Goal: Task Accomplishment & Management: Manage account settings

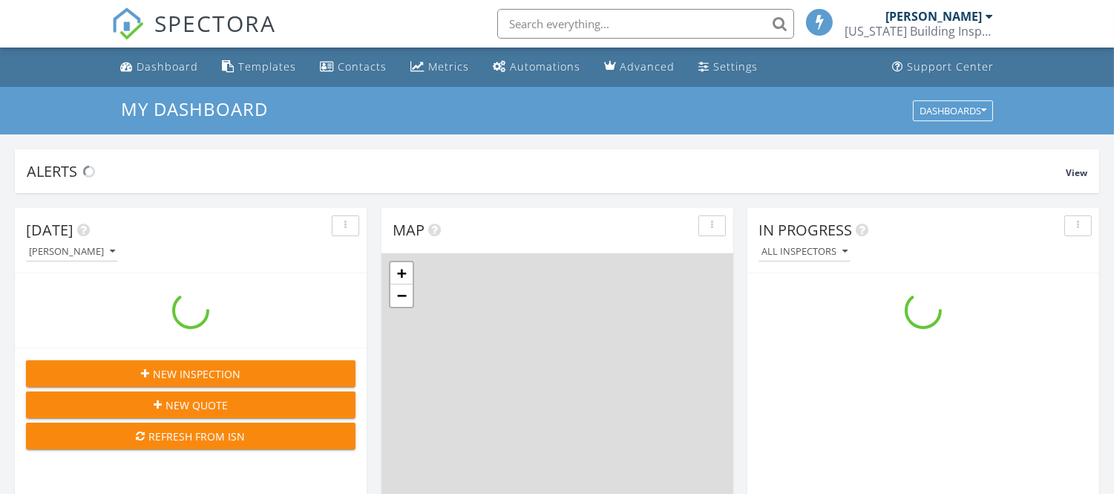
scroll to position [1377, 1140]
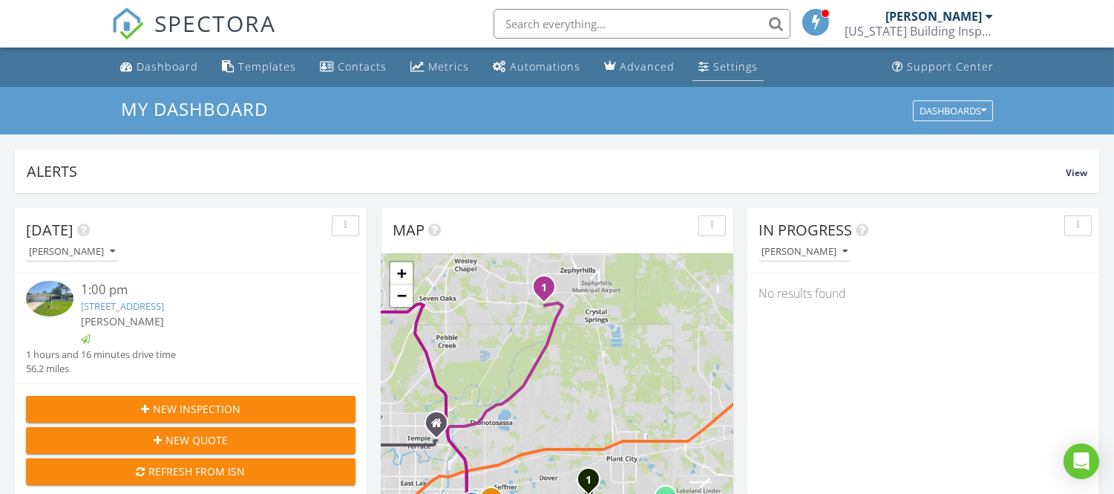
click at [732, 73] on div "Settings" at bounding box center [735, 66] width 45 height 14
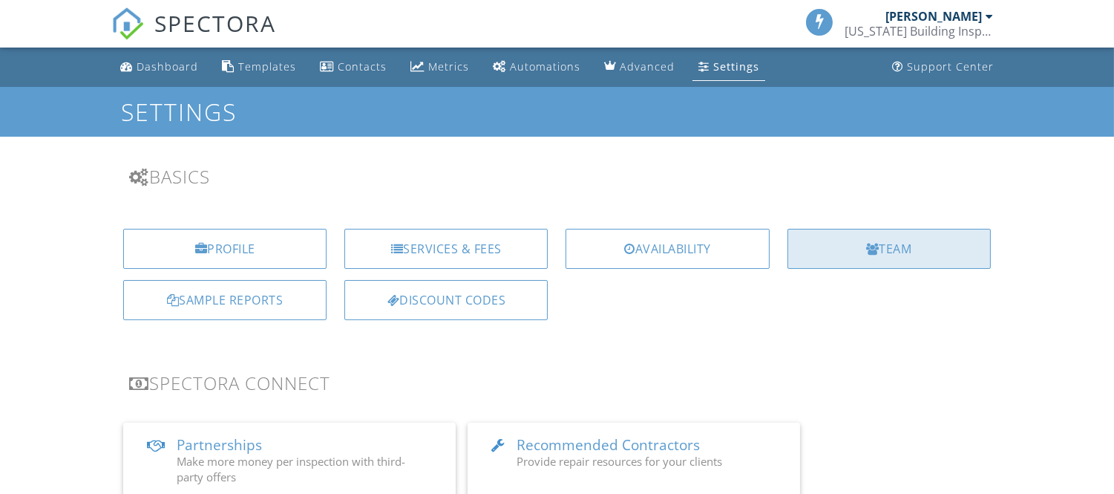
click at [879, 246] on div "Team" at bounding box center [888, 249] width 203 height 40
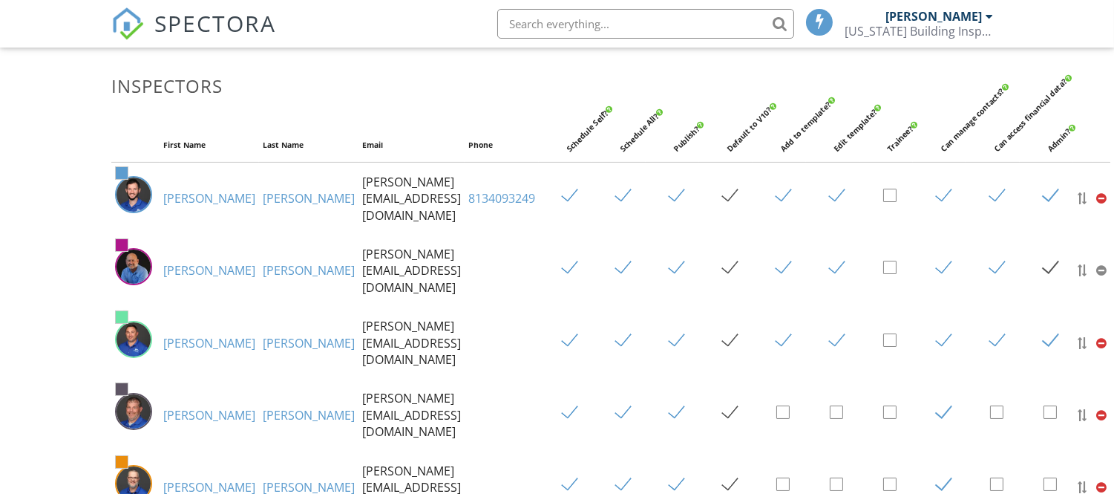
scroll to position [247, 0]
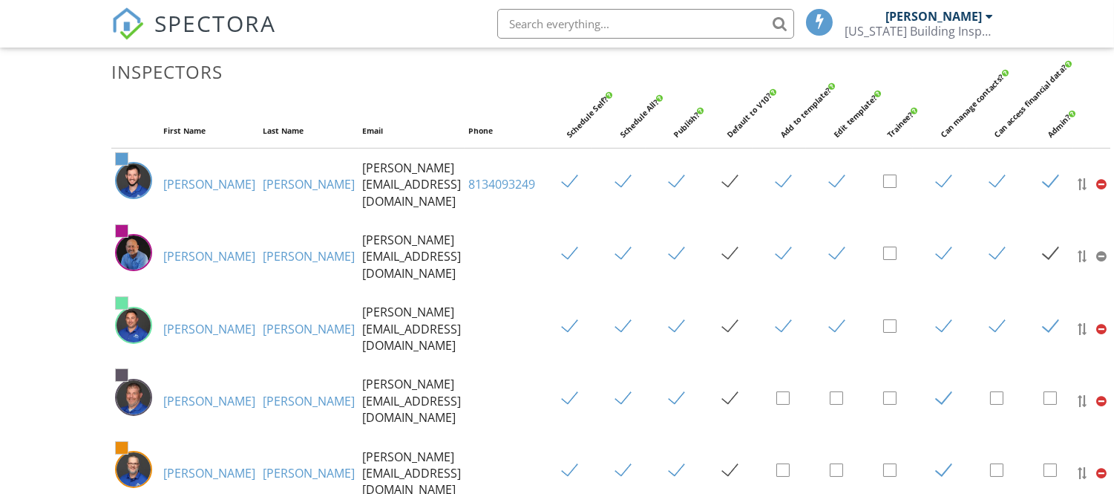
click at [263, 249] on link "Raburn" at bounding box center [309, 256] width 92 height 16
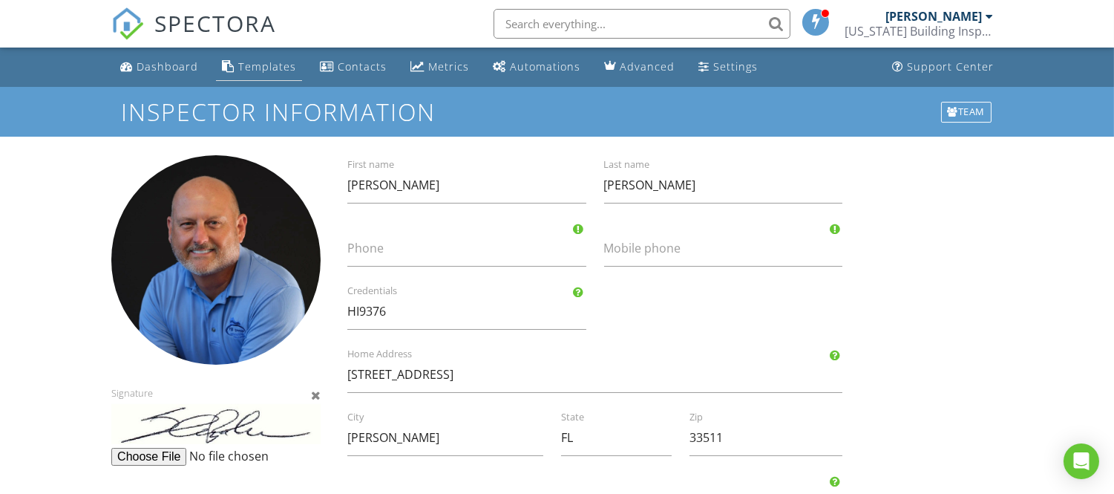
click at [248, 64] on div "Templates" at bounding box center [267, 66] width 58 height 14
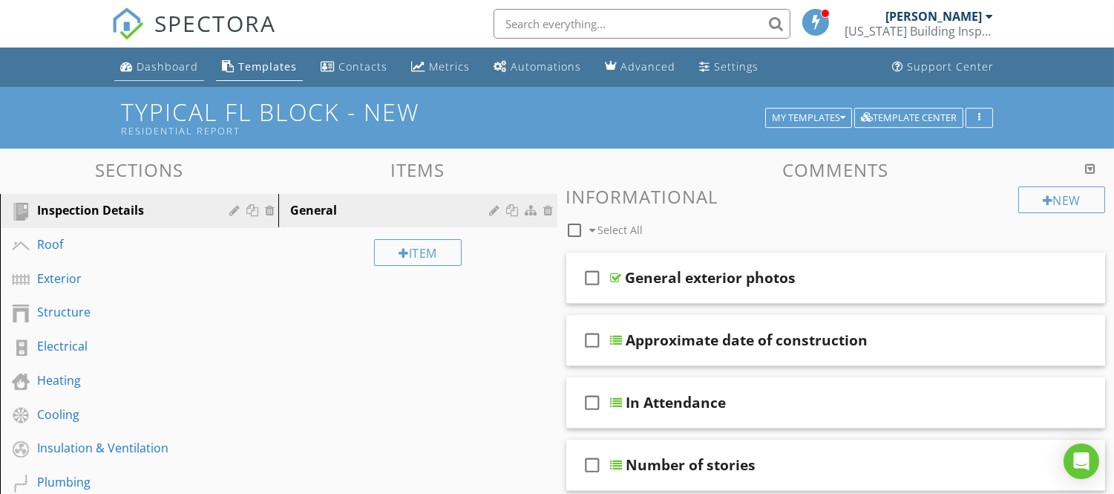
click at [183, 68] on div "Dashboard" at bounding box center [168, 66] width 62 height 14
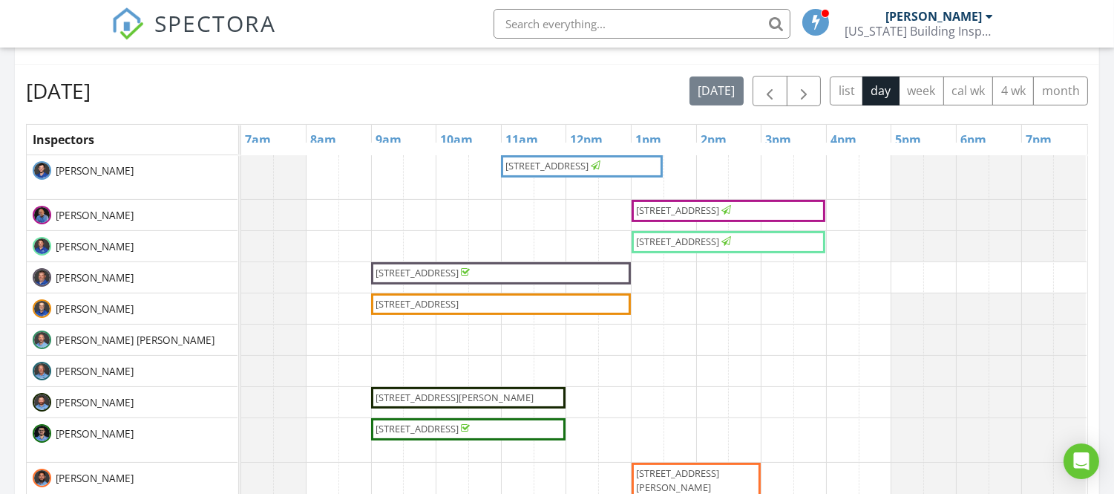
scroll to position [659, 0]
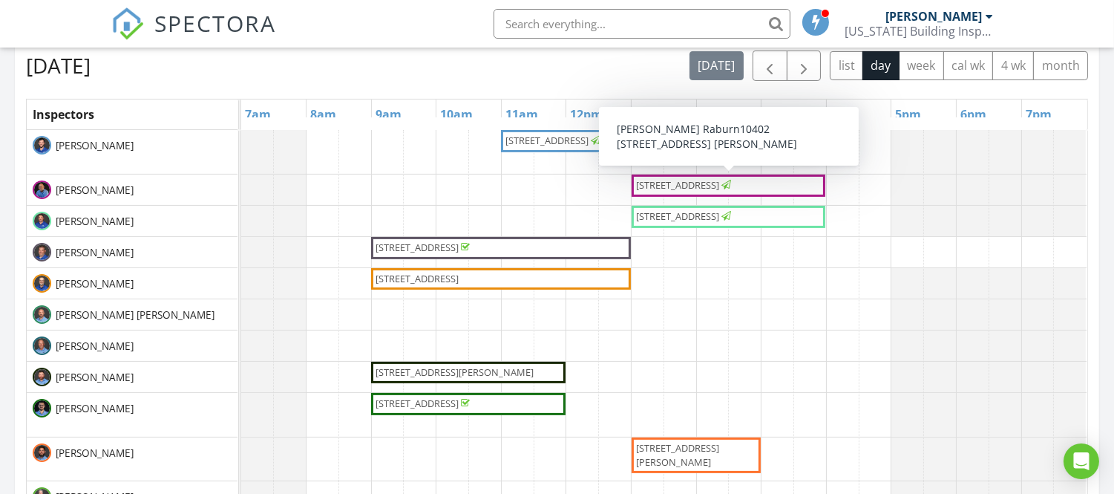
click at [719, 181] on span "[STREET_ADDRESS]" at bounding box center [677, 184] width 83 height 13
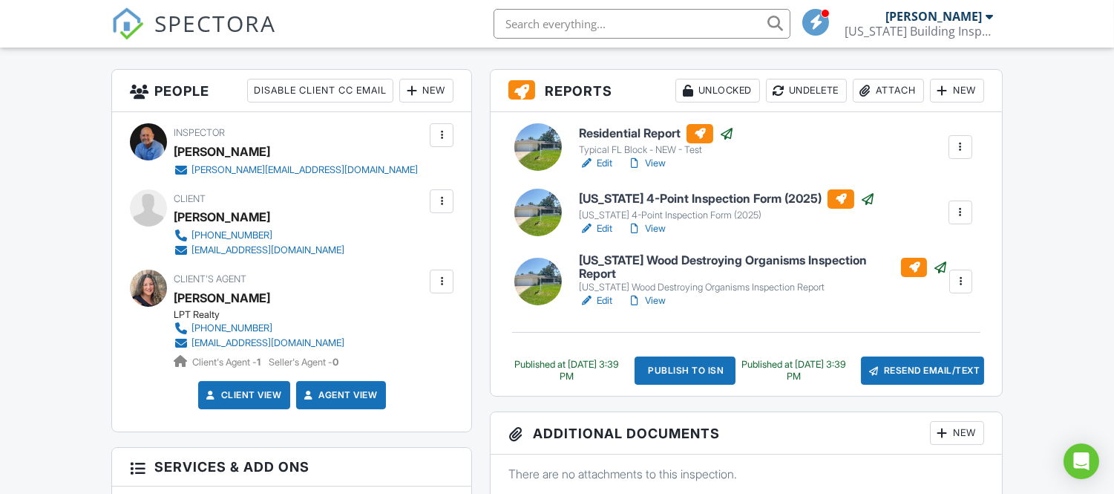
scroll to position [330, 0]
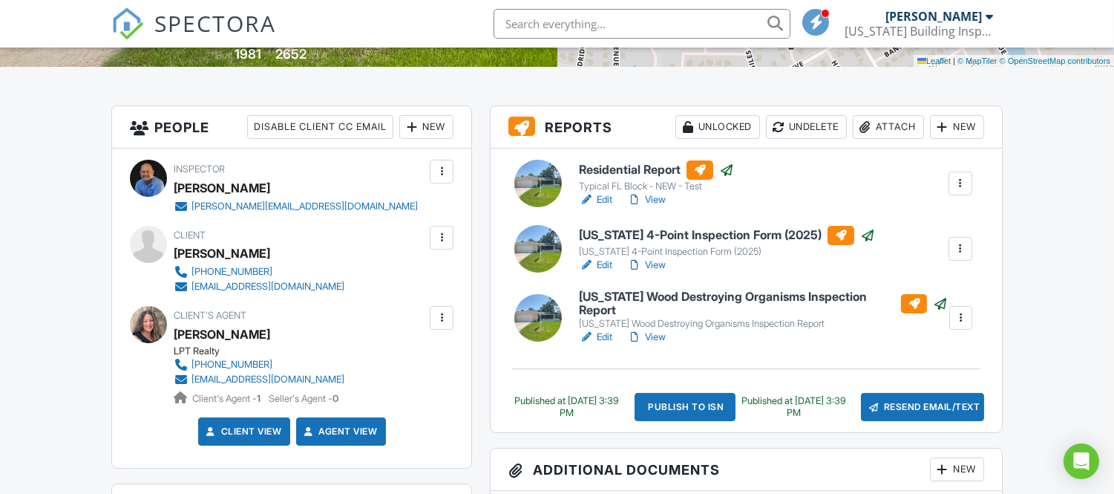
click at [592, 197] on div at bounding box center [586, 199] width 15 height 15
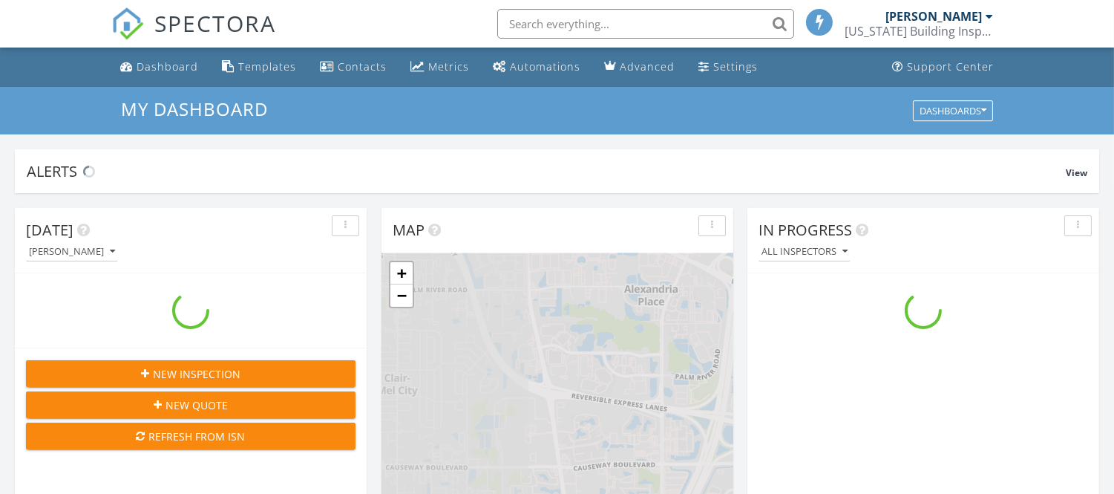
scroll to position [1377, 1140]
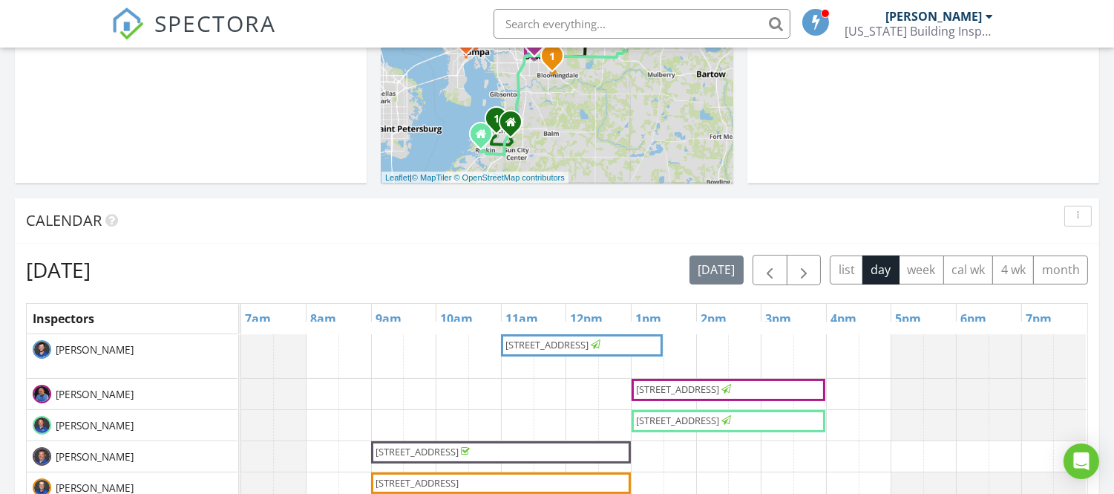
scroll to position [494, 0]
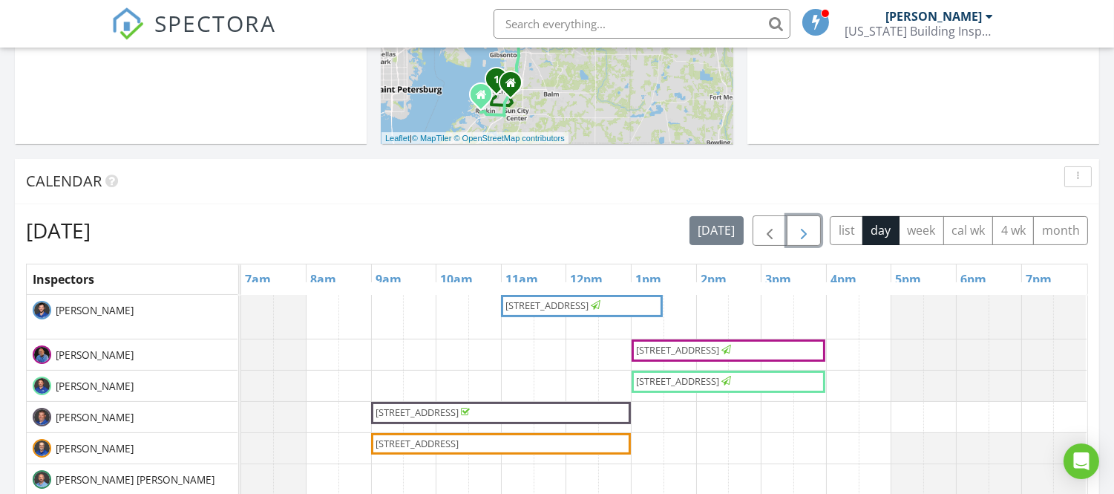
click at [797, 232] on span "button" at bounding box center [804, 231] width 18 height 18
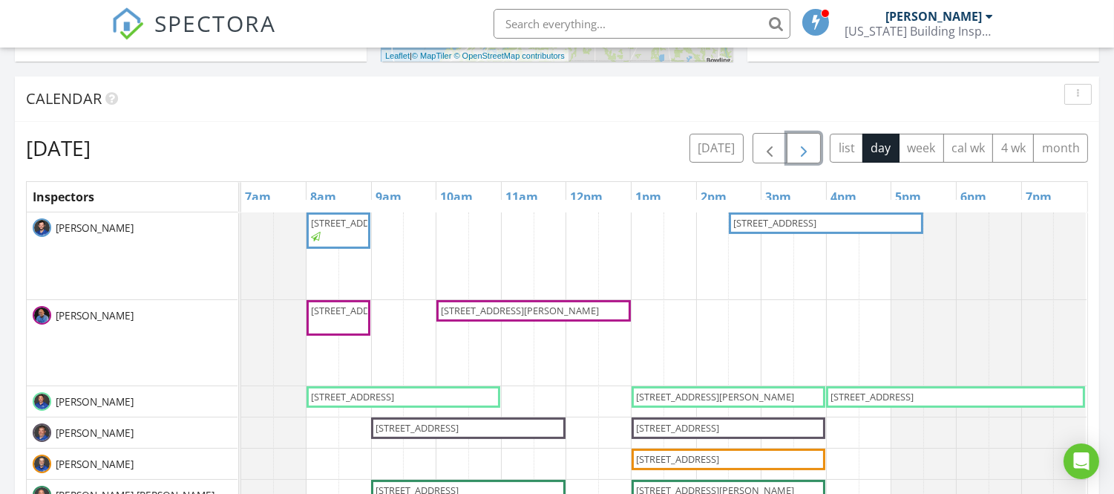
scroll to position [659, 0]
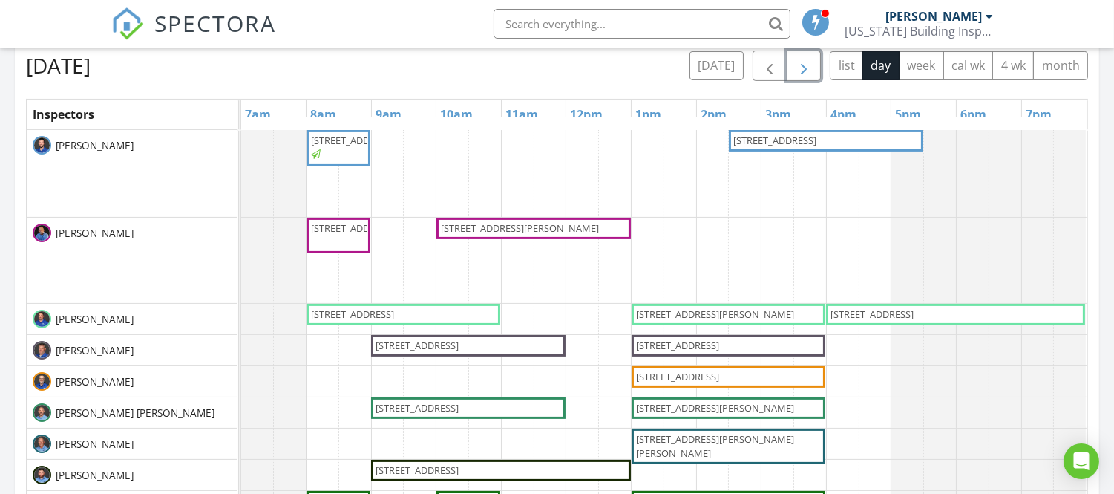
click at [345, 249] on span "5721 Sunset Falls Dr, Apollo Beach 33572" at bounding box center [338, 235] width 58 height 28
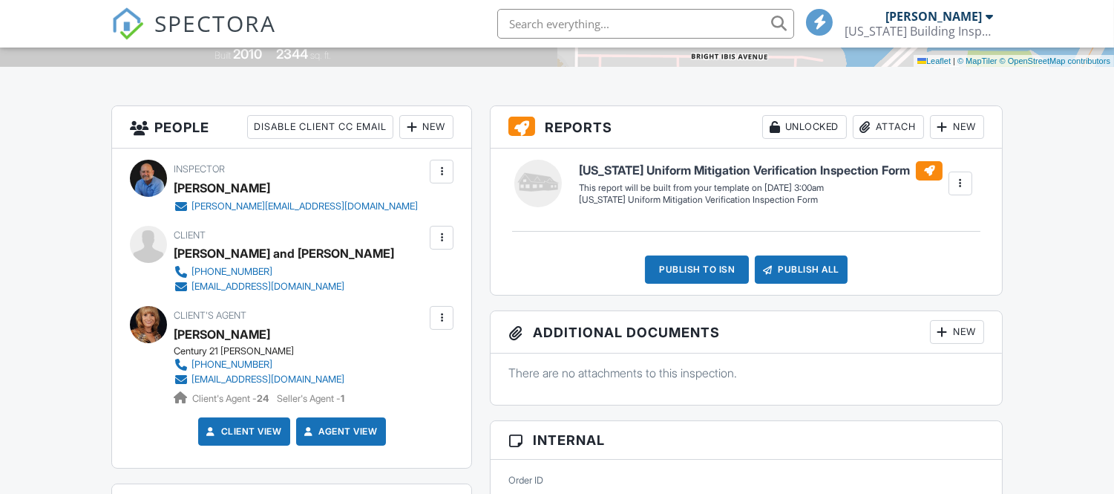
click at [954, 129] on div "New" at bounding box center [957, 127] width 54 height 24
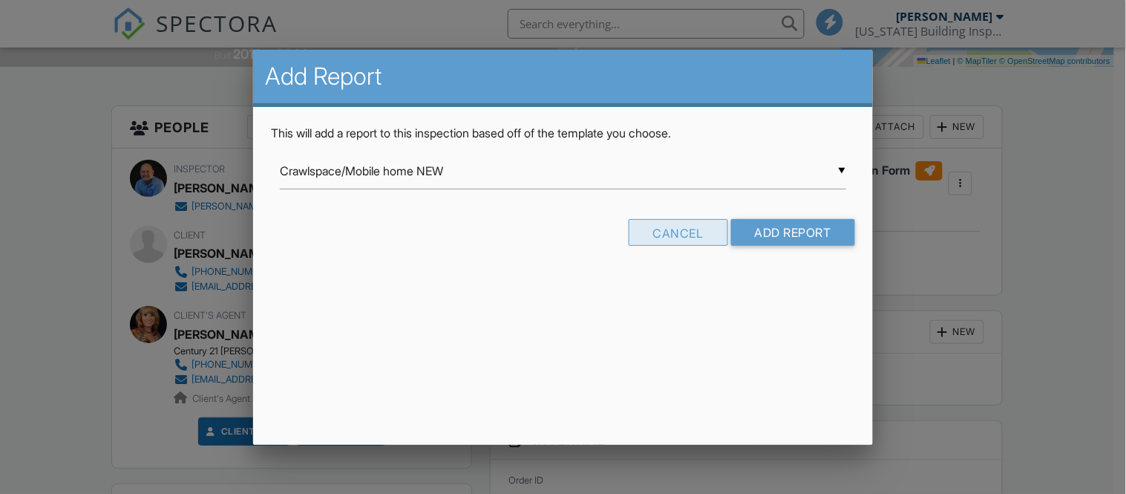
click at [674, 171] on input "Crawlspace/Mobile home NEW" at bounding box center [563, 171] width 566 height 36
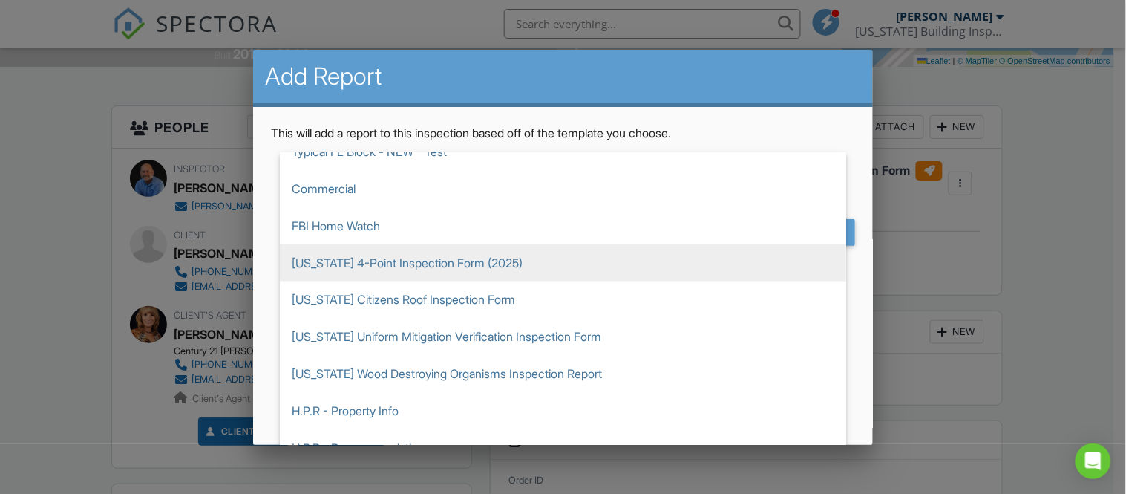
click at [632, 255] on span "[US_STATE] 4-Point Inspection Form (2025)" at bounding box center [563, 262] width 566 height 37
type input "Florida 4-Point Inspection Form (2025)"
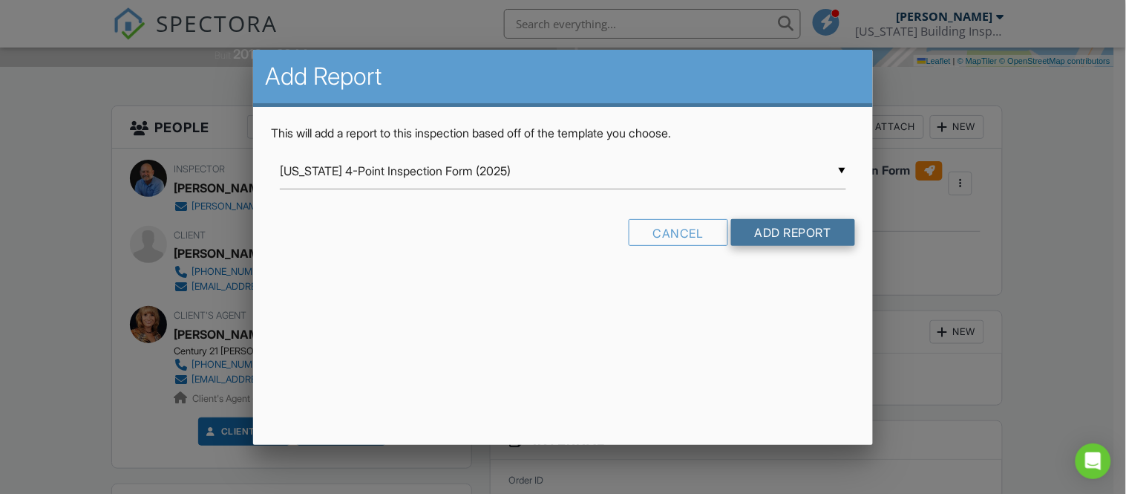
click at [765, 232] on input "Add Report" at bounding box center [793, 232] width 124 height 27
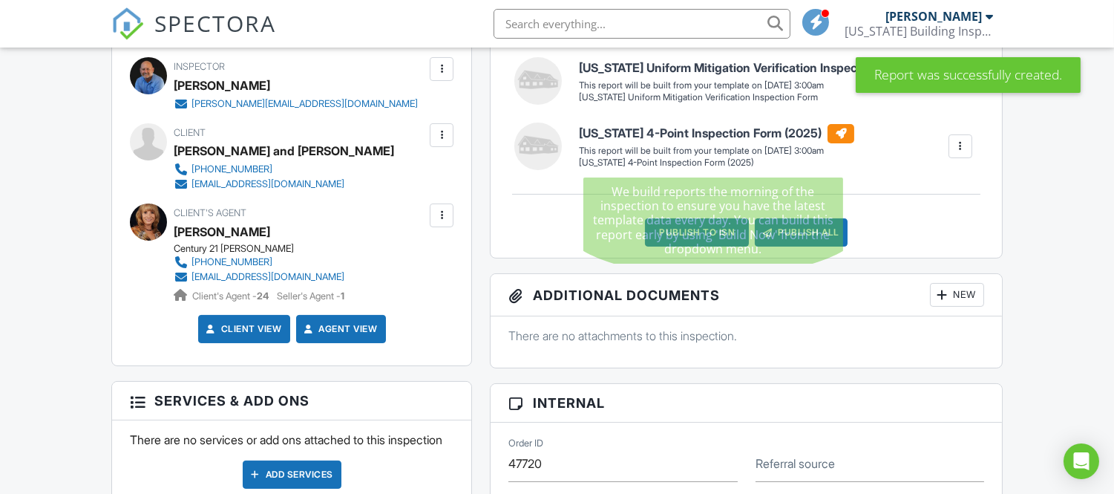
scroll to position [412, 0]
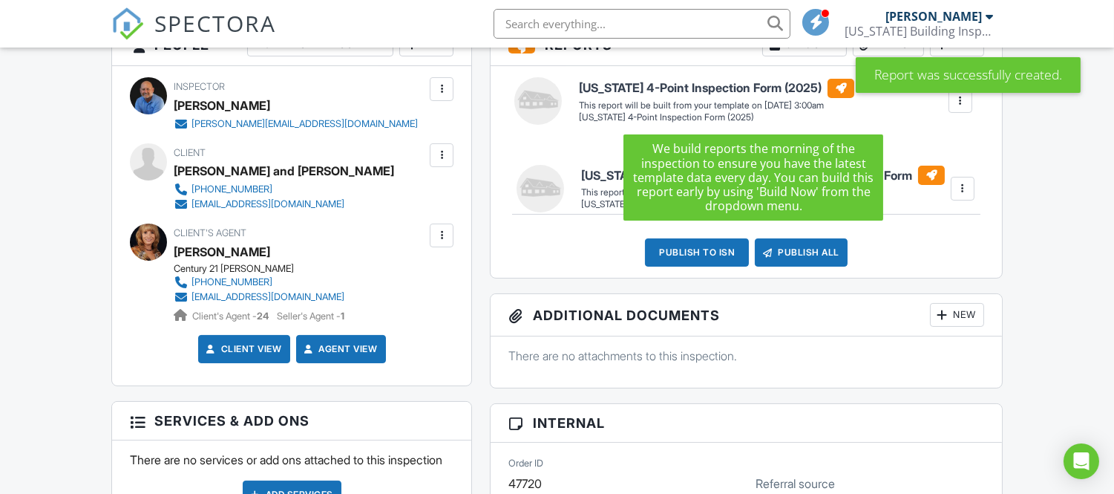
drag, startPoint x: 661, startPoint y: 83, endPoint x: 663, endPoint y: 169, distance: 86.1
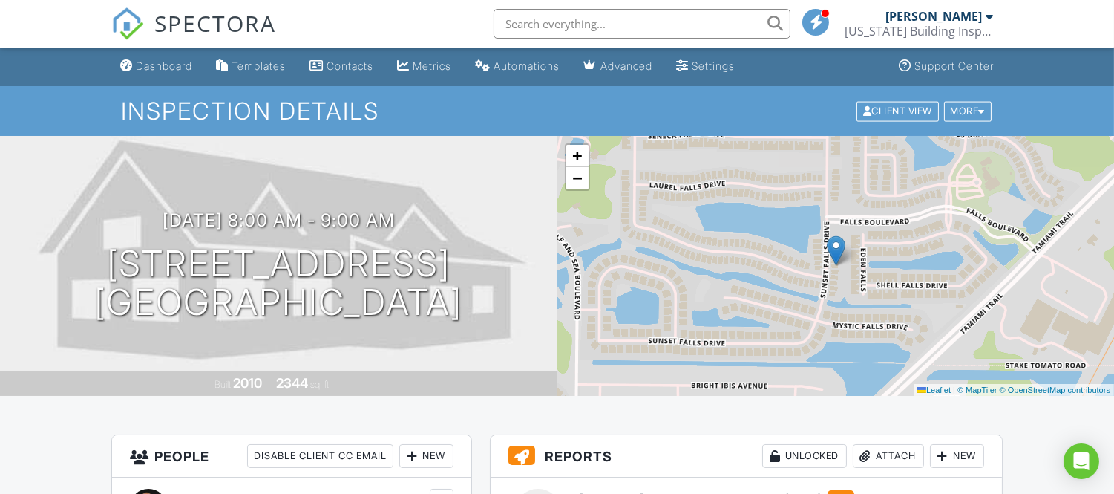
scroll to position [0, 0]
click at [186, 73] on link "Dashboard" at bounding box center [156, 66] width 84 height 27
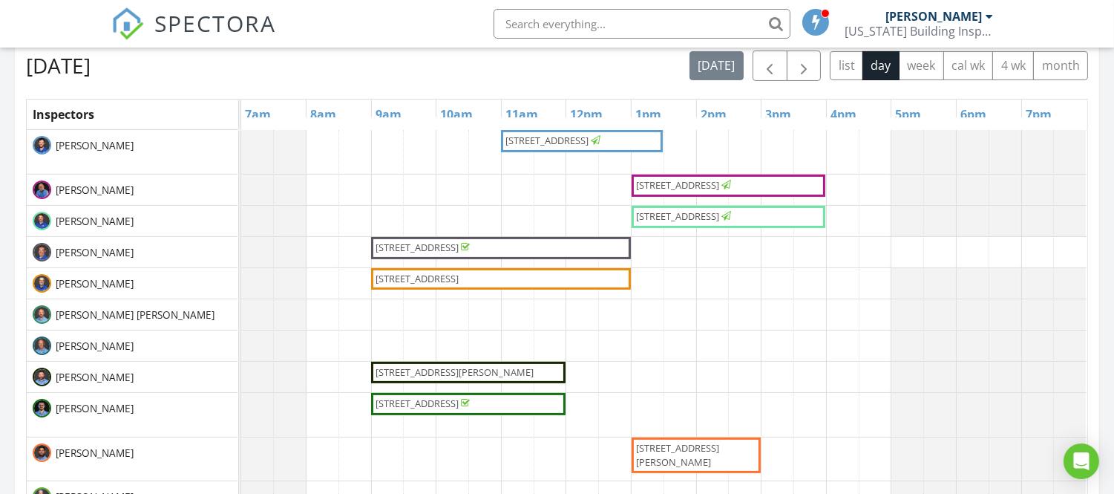
scroll to position [577, 0]
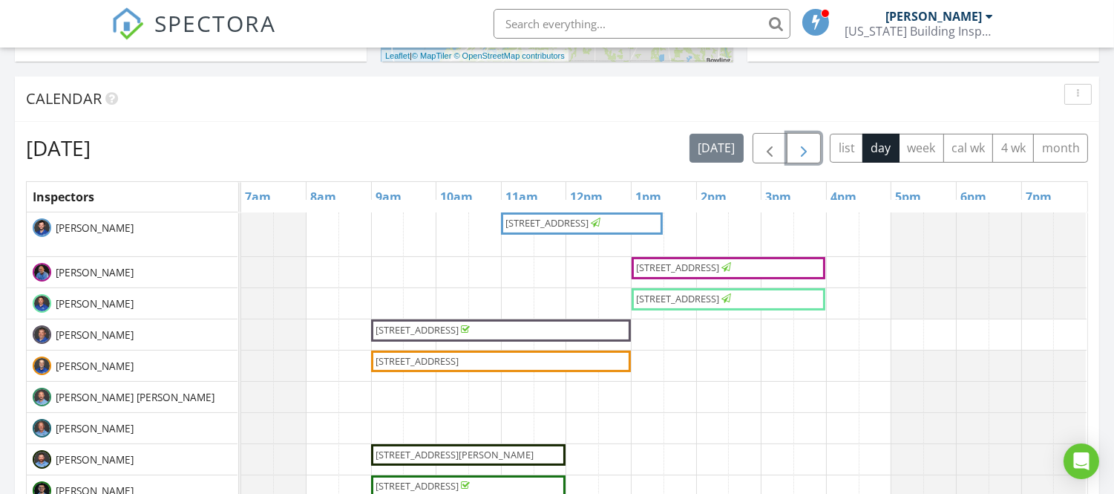
click at [799, 145] on span "button" at bounding box center [804, 149] width 18 height 18
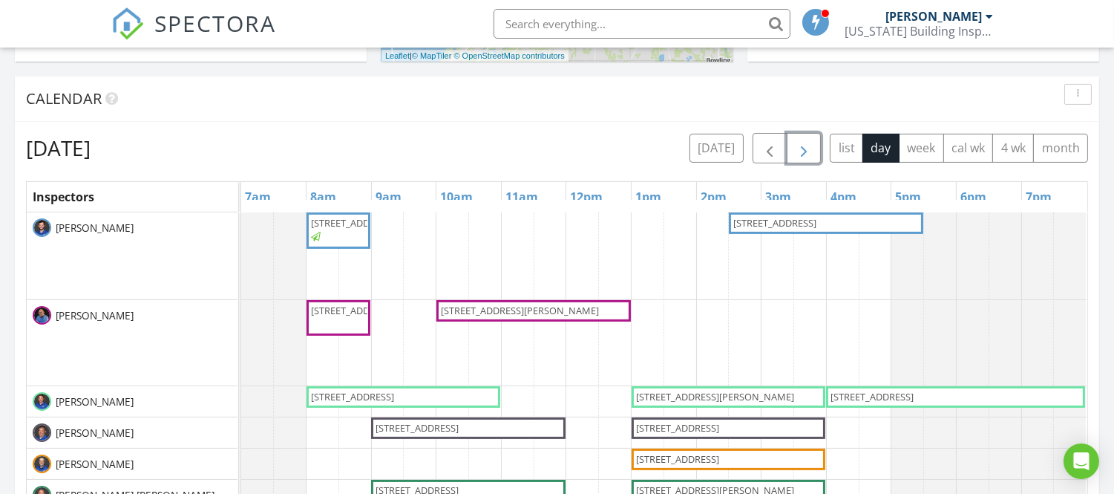
click at [520, 321] on link "2334 E Del Webb Blvd, Sun City Center 33573" at bounding box center [533, 311] width 194 height 22
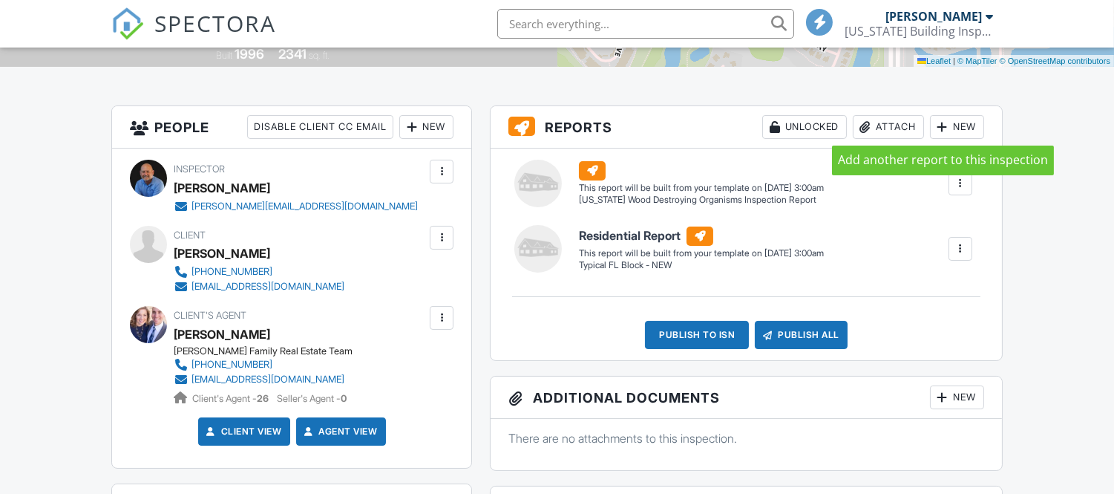
click at [948, 127] on div at bounding box center [942, 126] width 15 height 15
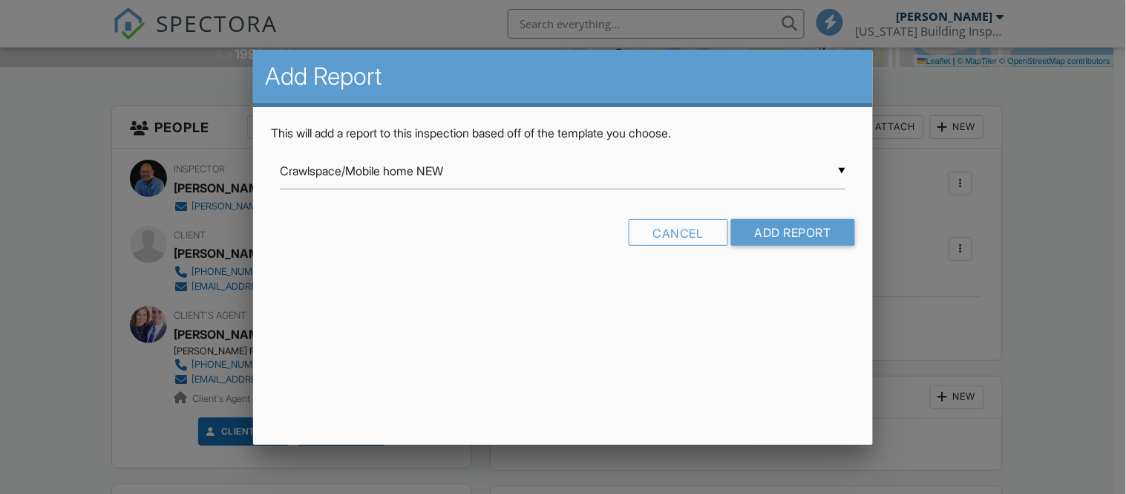
click at [679, 171] on div "▼ Crawlspace/Mobile home NEW Crawlspace/Mobile home NEW Healthy Home Assessment…" at bounding box center [563, 171] width 566 height 36
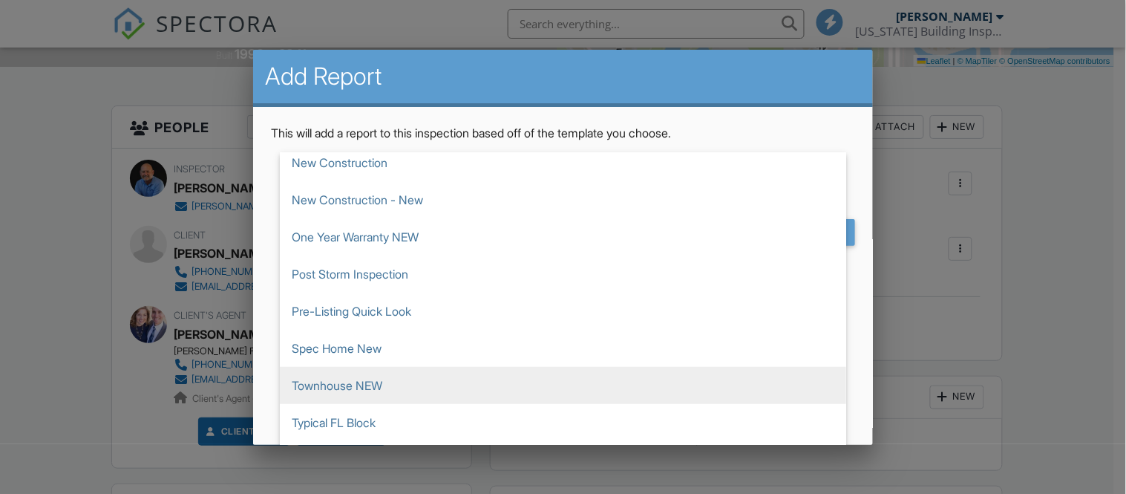
scroll to position [659, 0]
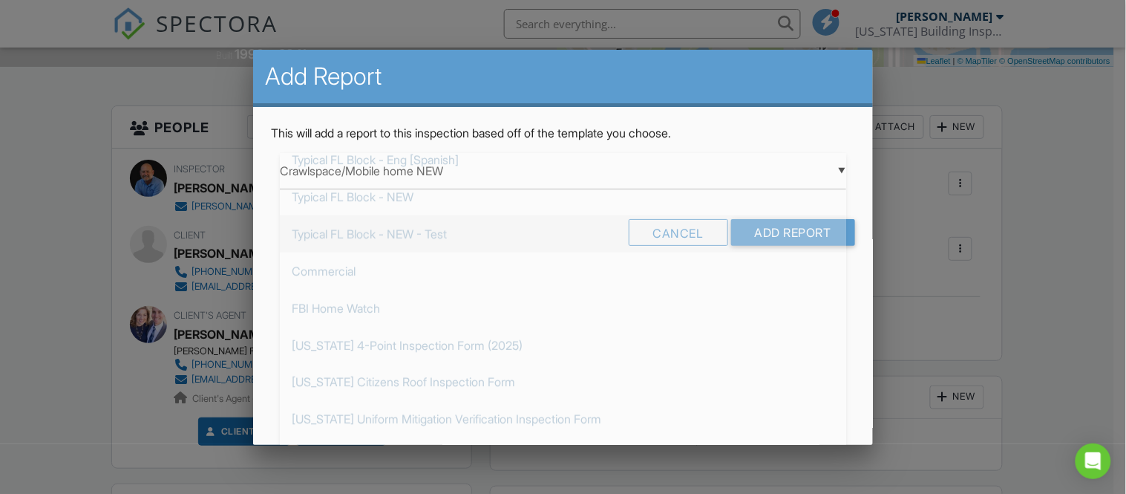
click at [646, 240] on span "Typical FL Block - NEW - Test" at bounding box center [563, 233] width 566 height 37
type input "Typical FL Block - NEW - Test"
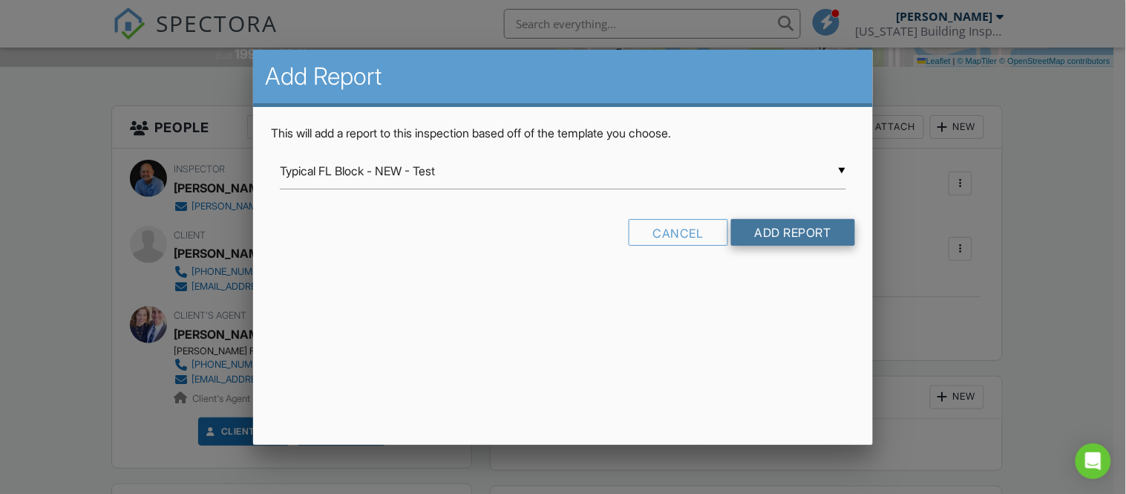
click at [755, 230] on input "Add Report" at bounding box center [793, 232] width 124 height 27
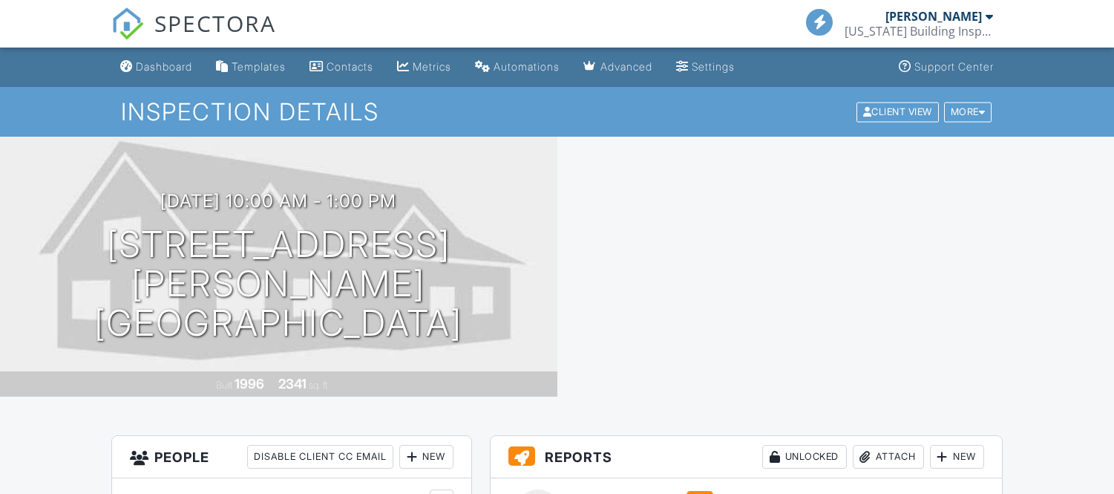
click at [956, 137] on div at bounding box center [835, 267] width 557 height 260
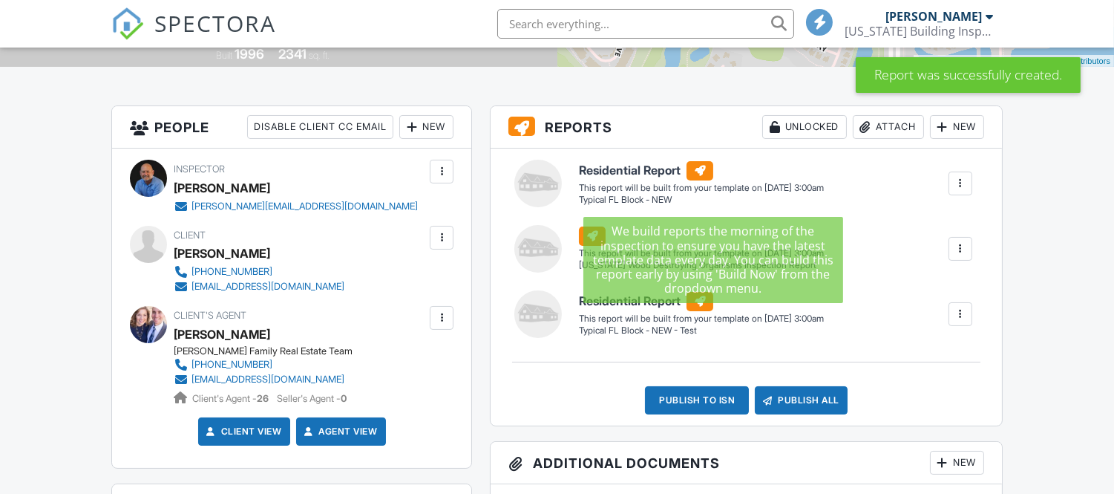
click at [956, 122] on div "New" at bounding box center [957, 127] width 54 height 24
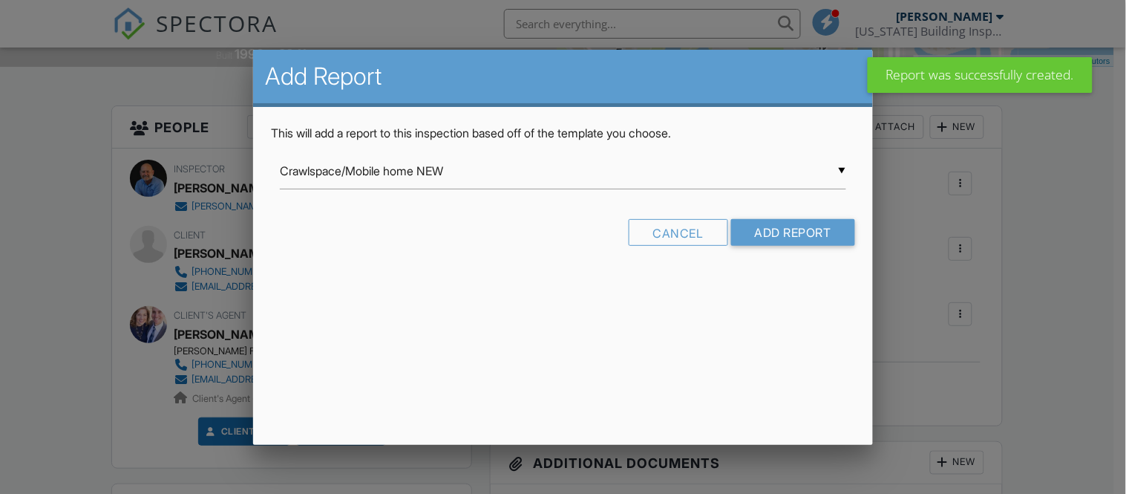
click at [632, 171] on input "Crawlspace/Mobile home NEW" at bounding box center [563, 171] width 566 height 36
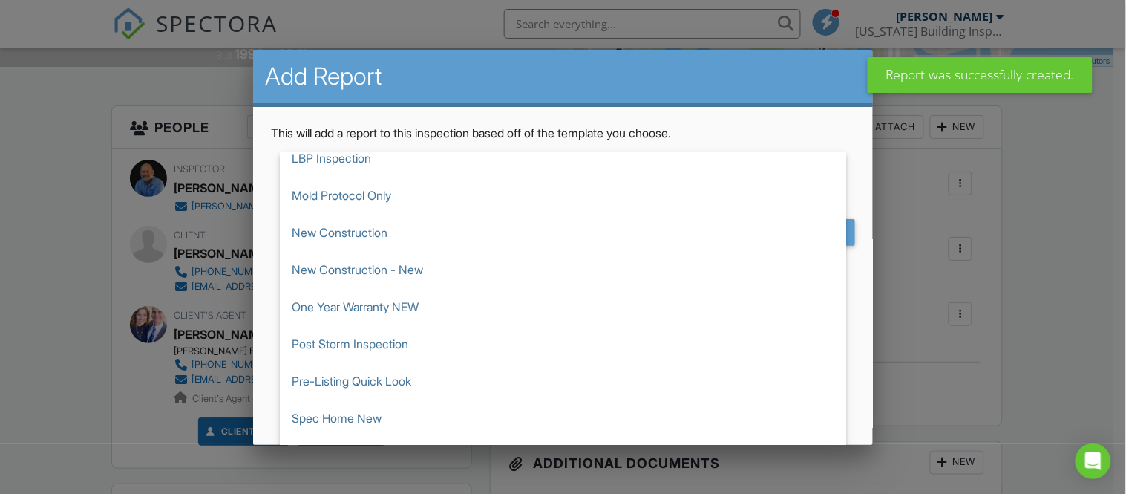
scroll to position [494, 0]
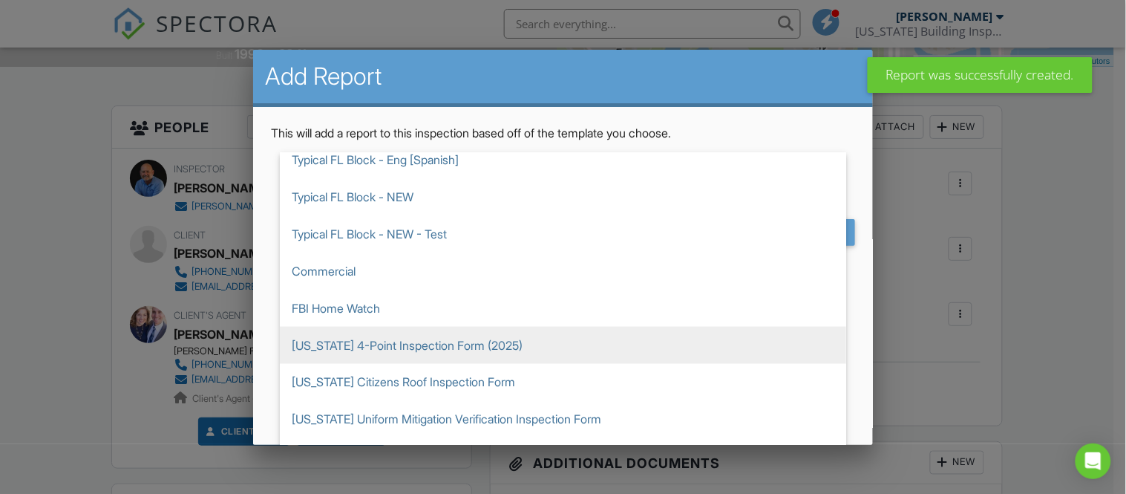
click at [640, 338] on span "[US_STATE] 4-Point Inspection Form (2025)" at bounding box center [563, 345] width 566 height 37
type input "[US_STATE] 4-Point Inspection Form (2025)"
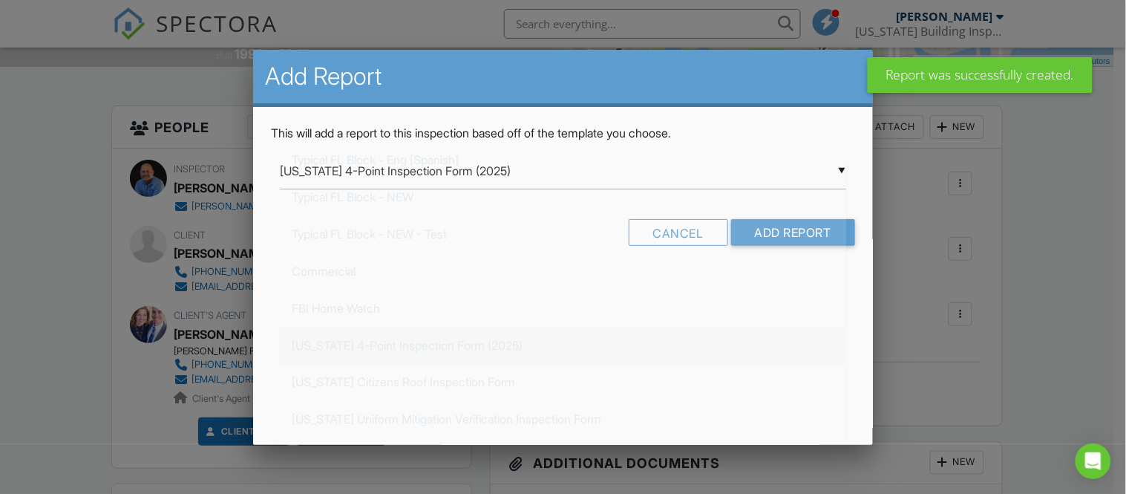
scroll to position [0, 0]
click at [817, 217] on form "▼ Florida 4-Point Inspection Form (2025) Crawlspace/Mobile home NEW Healthy Hom…" at bounding box center [562, 205] width 583 height 104
click at [811, 229] on input "Add Report" at bounding box center [793, 232] width 124 height 27
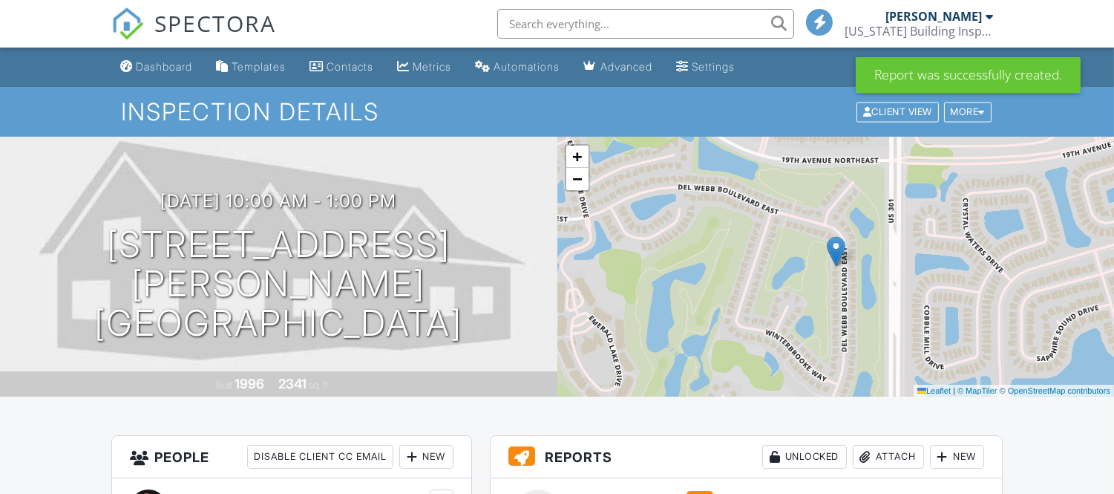
click at [960, 445] on div "New" at bounding box center [957, 457] width 54 height 24
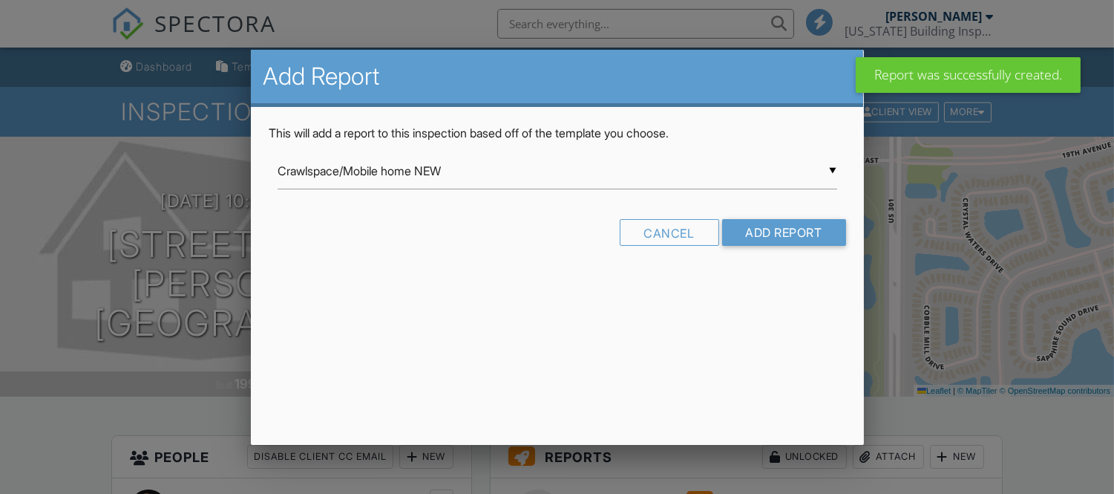
click at [957, 130] on div at bounding box center [557, 234] width 1114 height 617
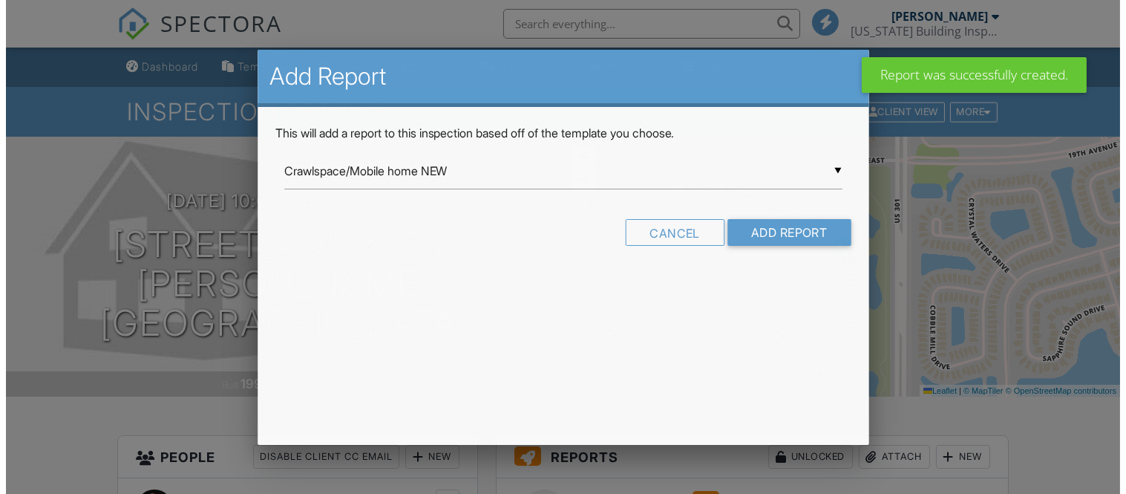
scroll to position [330, 0]
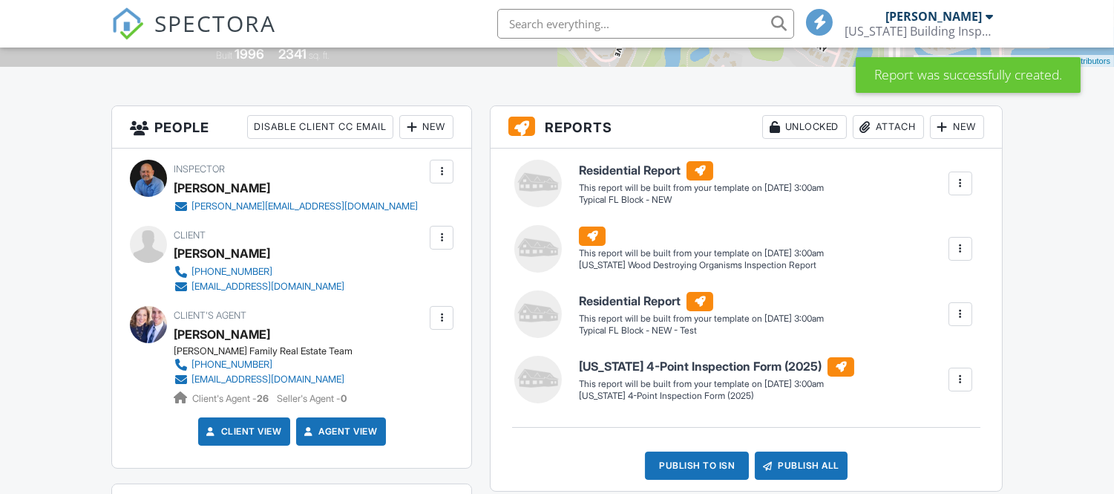
click at [948, 127] on div "New" at bounding box center [957, 127] width 54 height 24
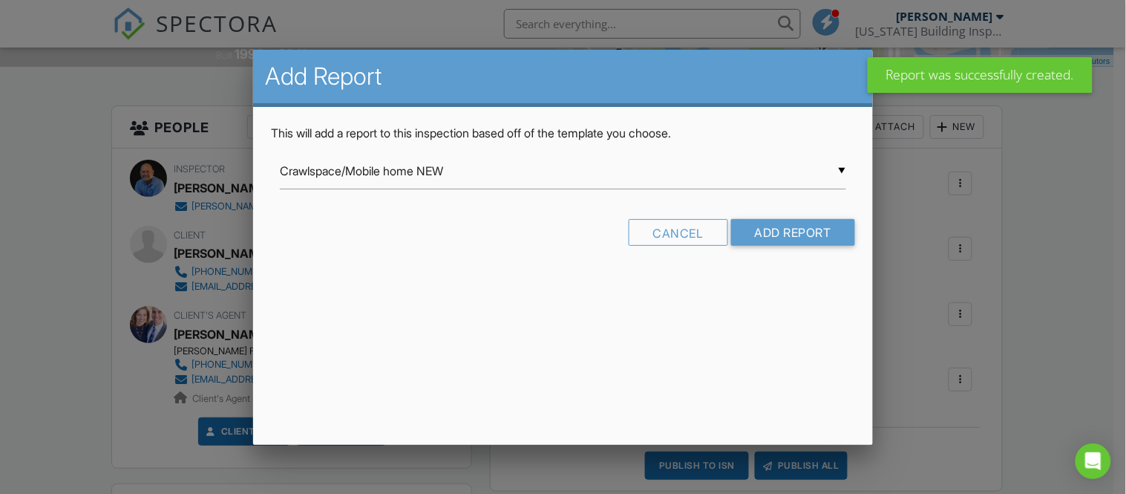
click at [626, 169] on input "Crawlspace/Mobile home NEW" at bounding box center [563, 171] width 566 height 36
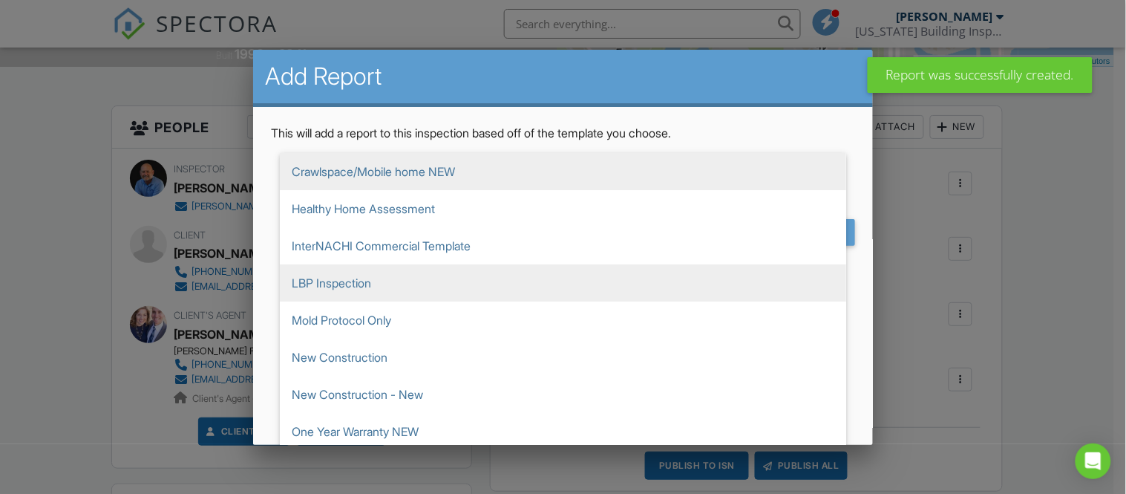
scroll to position [659, 0]
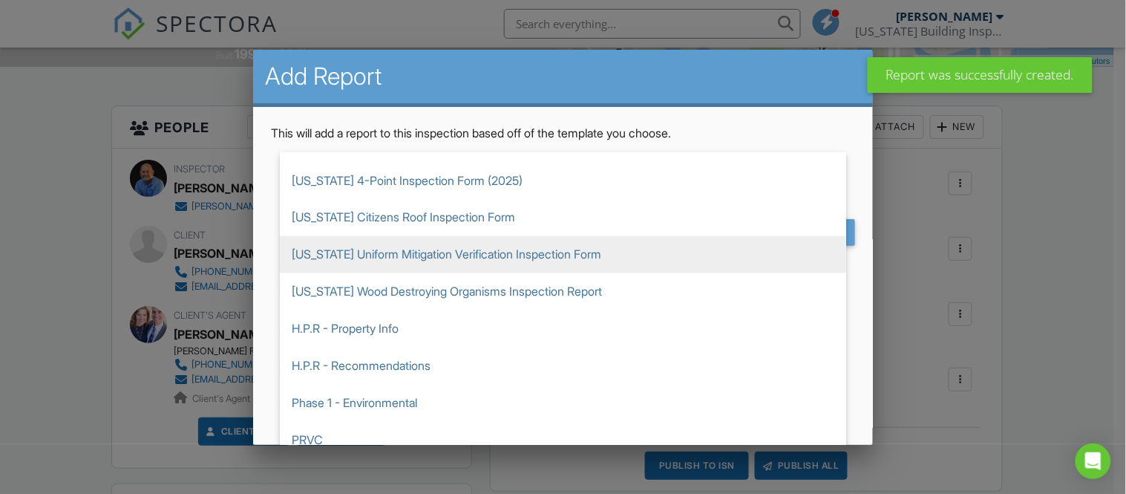
click at [554, 253] on span "[US_STATE] Uniform Mitigation Verification Inspection Form" at bounding box center [563, 254] width 566 height 37
type input "[US_STATE] Uniform Mitigation Verification Inspection Form"
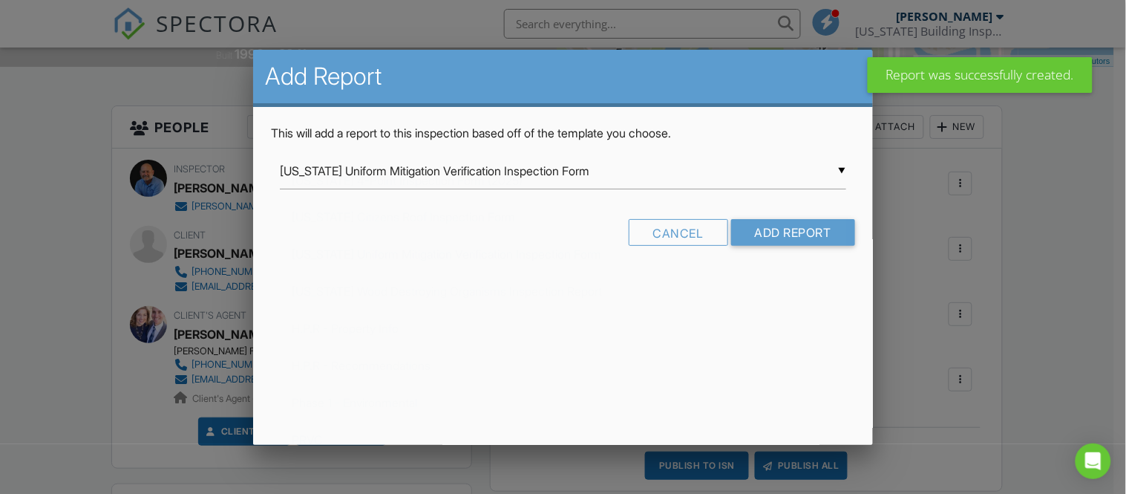
scroll to position [735, 0]
click at [763, 233] on input "Add Report" at bounding box center [793, 232] width 124 height 27
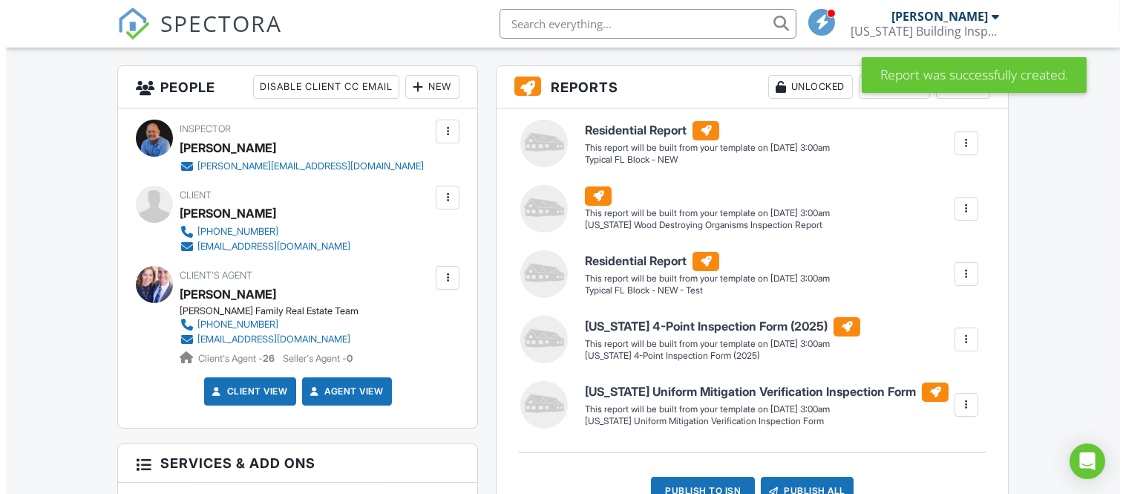
scroll to position [330, 0]
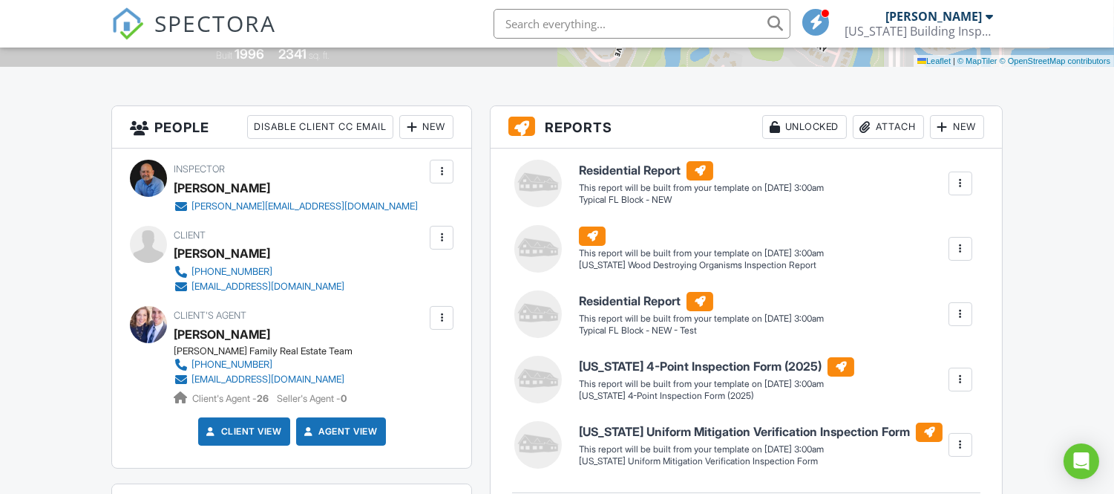
click at [965, 181] on div at bounding box center [960, 183] width 15 height 15
click at [918, 265] on div "Delete" at bounding box center [933, 263] width 31 height 16
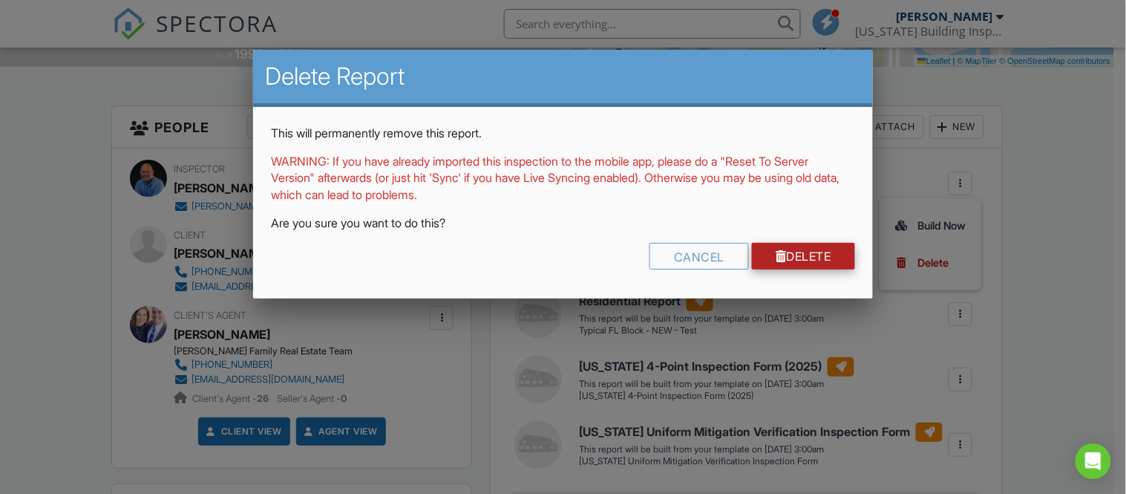
click at [822, 256] on link "Delete" at bounding box center [803, 256] width 103 height 27
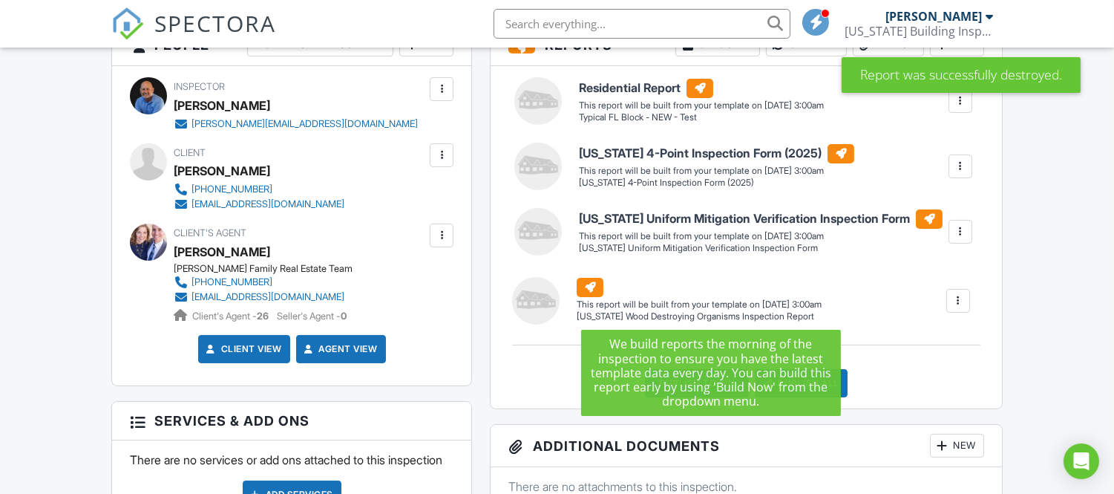
drag, startPoint x: 666, startPoint y: 106, endPoint x: 664, endPoint y: 305, distance: 198.9
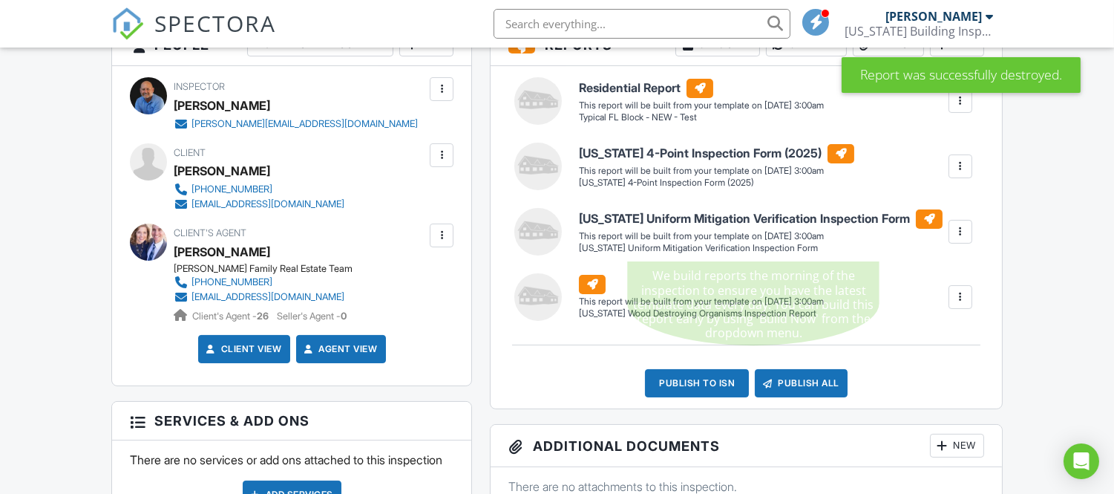
scroll to position [330, 0]
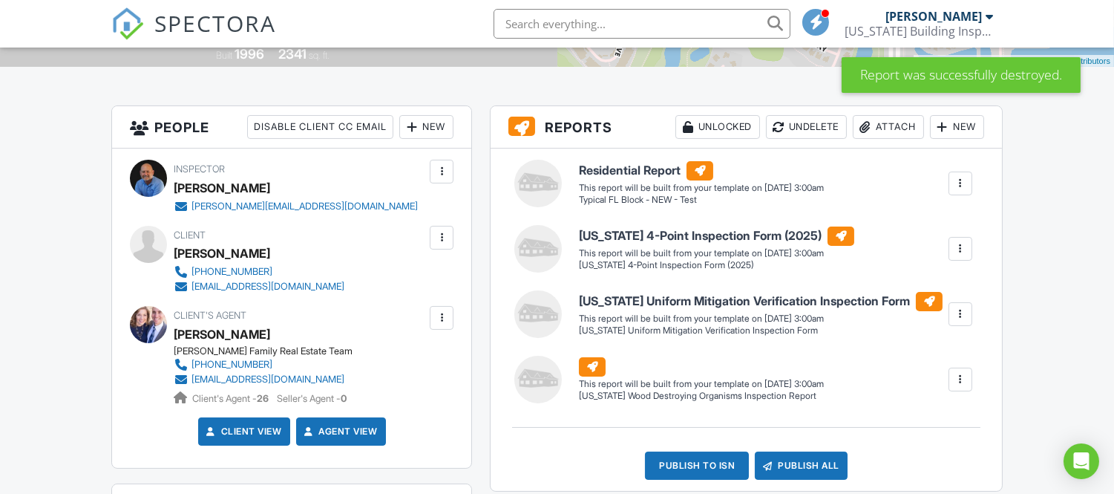
click at [954, 182] on div at bounding box center [960, 183] width 15 height 15
click at [914, 220] on div "Build Now" at bounding box center [930, 226] width 72 height 18
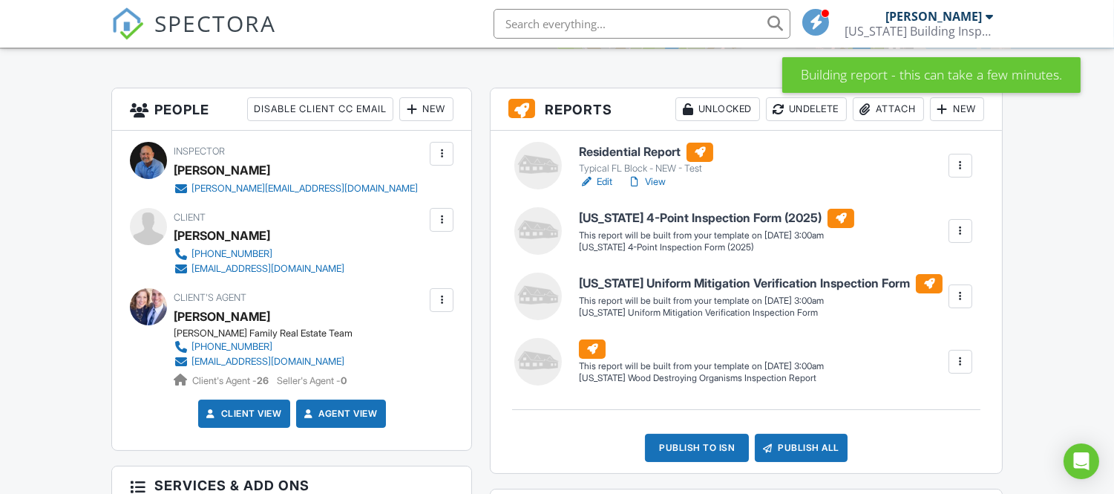
scroll to position [330, 0]
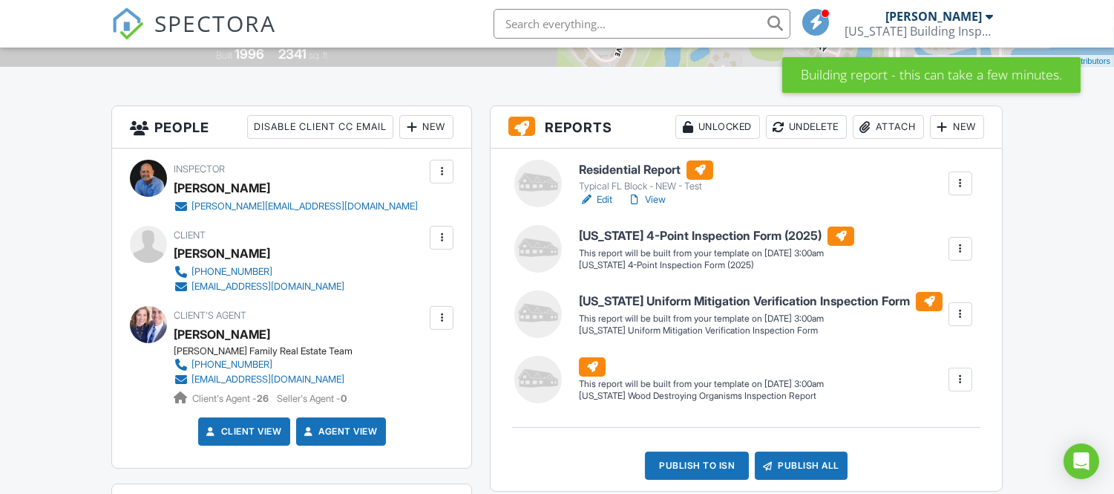
click at [959, 249] on div at bounding box center [960, 248] width 15 height 15
click at [925, 286] on div "Build Now" at bounding box center [930, 291] width 72 height 18
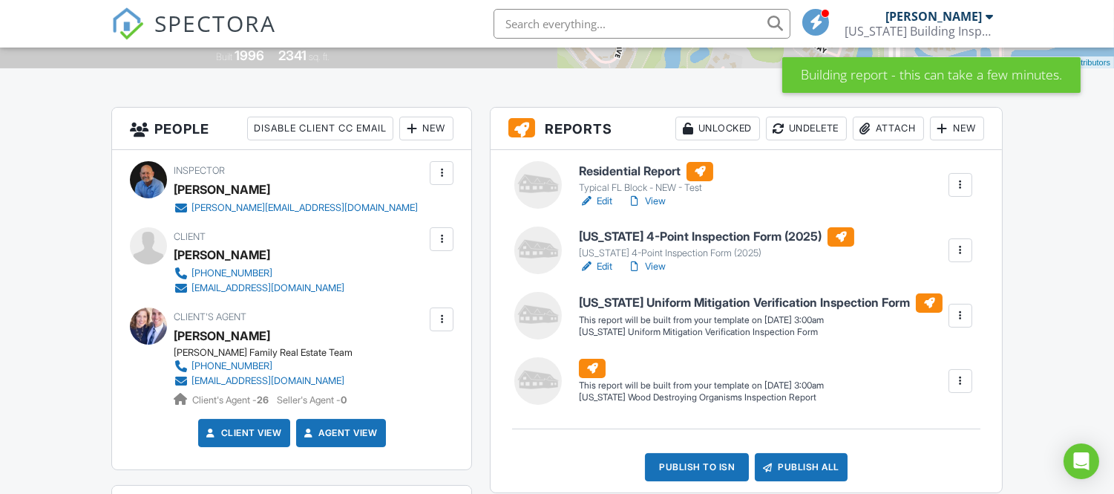
scroll to position [330, 0]
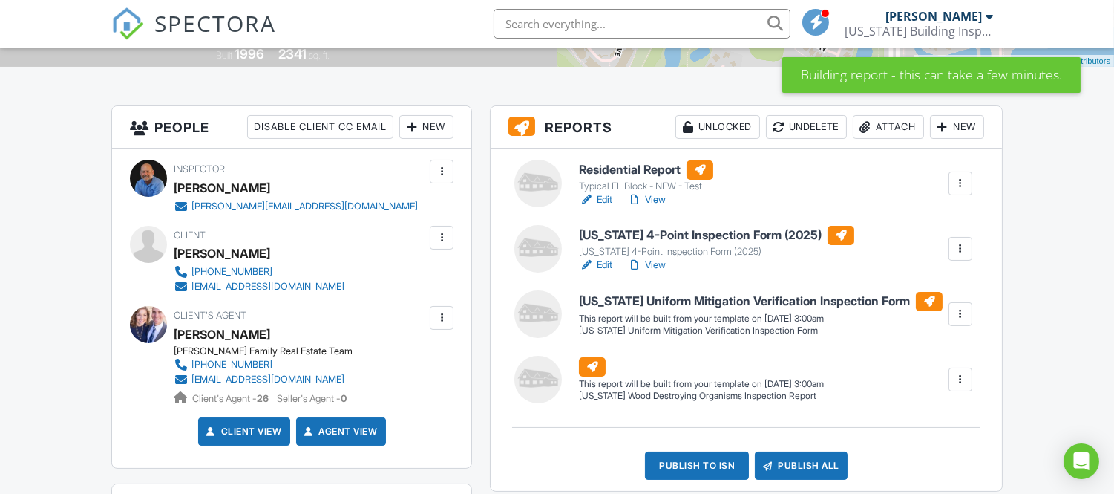
click at [968, 315] on div at bounding box center [960, 314] width 24 height 24
click at [925, 359] on div "Build Now" at bounding box center [930, 356] width 72 height 18
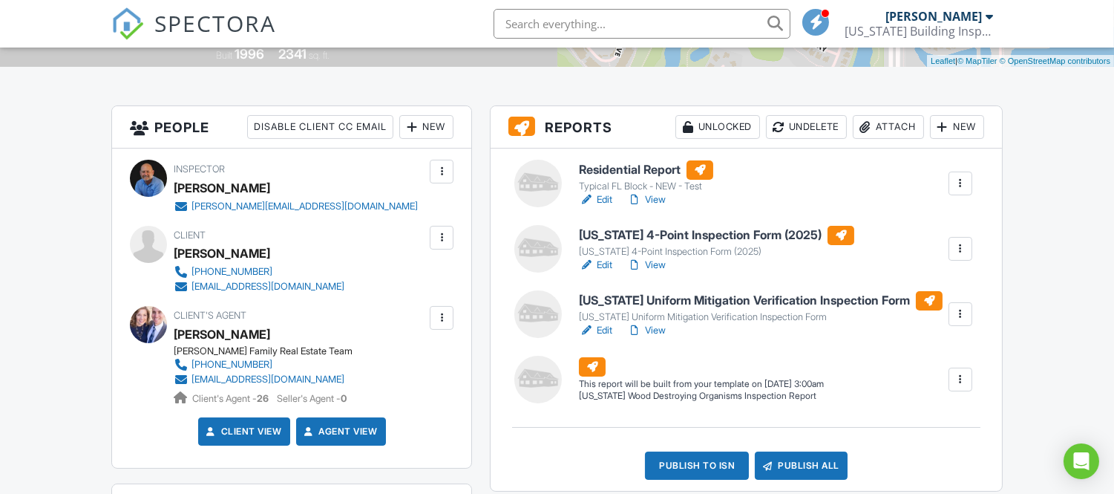
click at [609, 199] on link "Edit" at bounding box center [595, 199] width 33 height 15
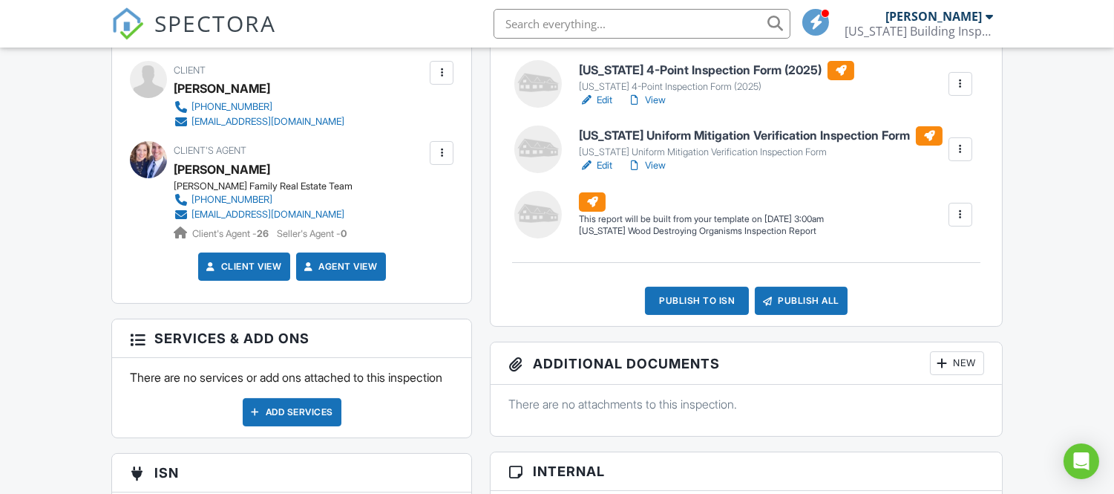
click at [604, 162] on link "Edit" at bounding box center [595, 165] width 33 height 15
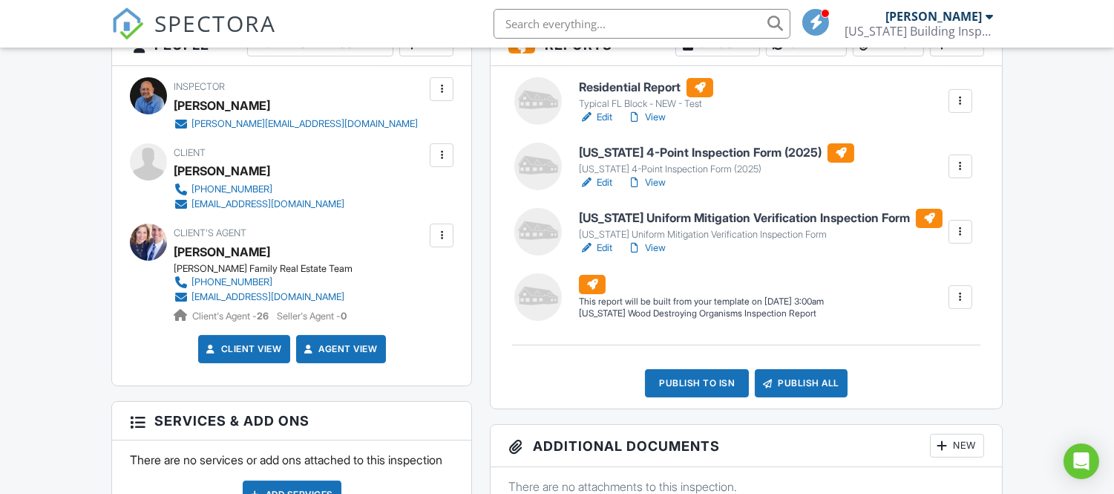
click at [609, 245] on link "Edit" at bounding box center [595, 247] width 33 height 15
drag, startPoint x: 0, startPoint y: 0, endPoint x: 601, endPoint y: 178, distance: 627.0
click at [601, 178] on link "Edit" at bounding box center [595, 182] width 33 height 15
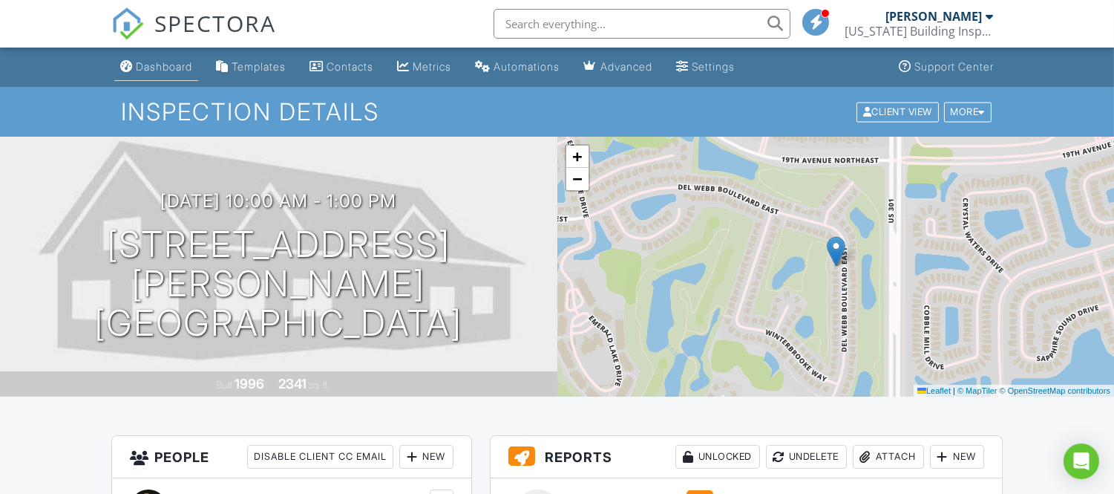
click at [178, 69] on div "Dashboard" at bounding box center [164, 66] width 56 height 13
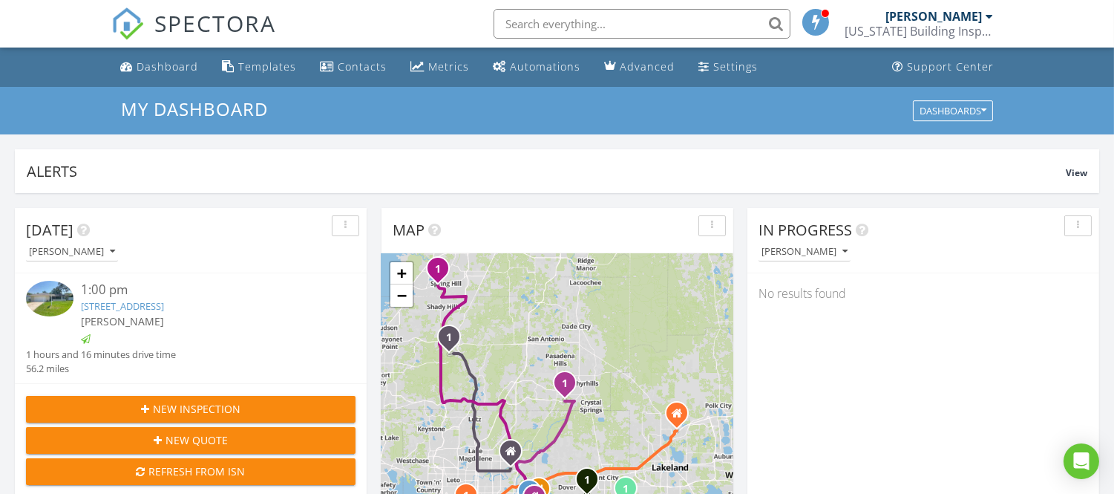
scroll to position [494, 0]
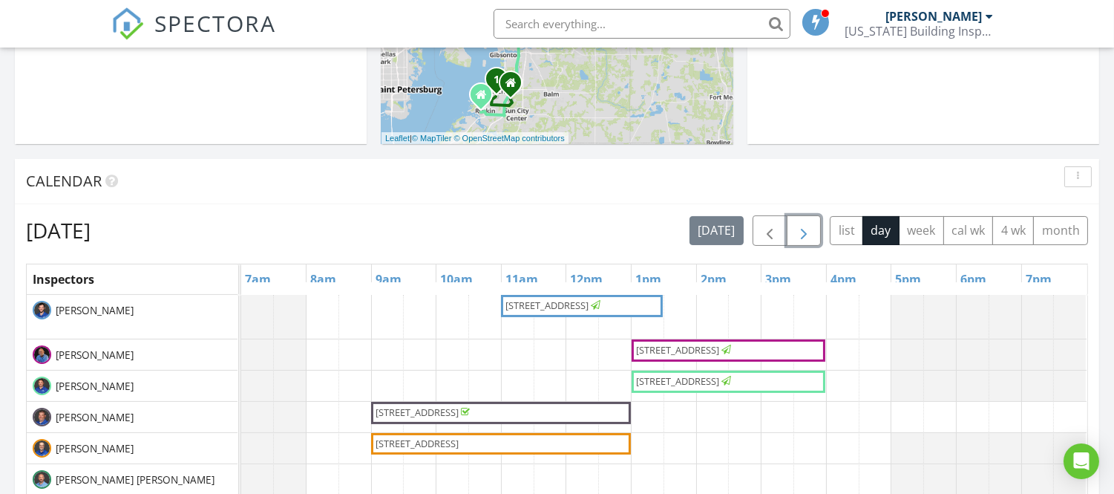
click at [792, 235] on button "button" at bounding box center [804, 230] width 35 height 30
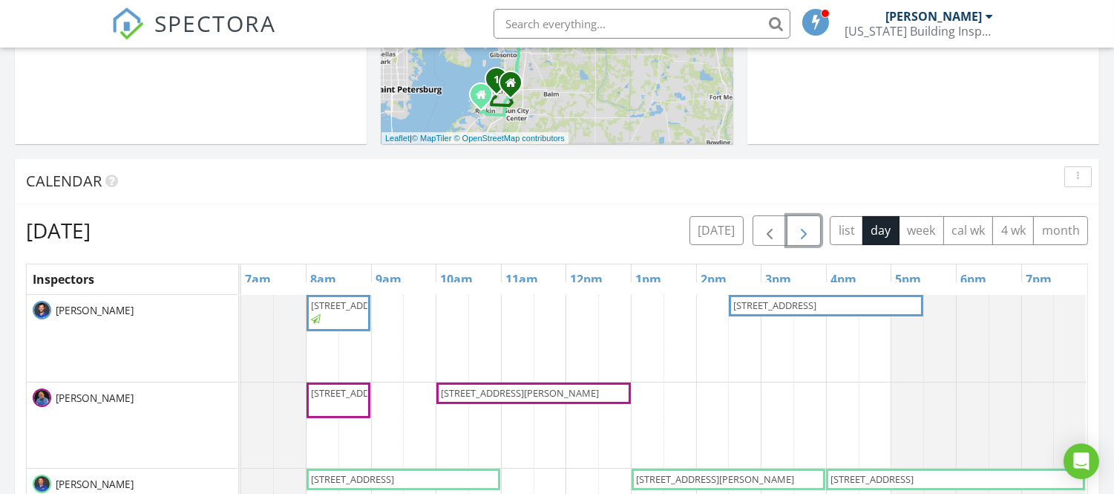
drag, startPoint x: 357, startPoint y: 382, endPoint x: 336, endPoint y: 413, distance: 36.8
click at [336, 399] on span "5721 Sunset Falls Dr, Apollo Beach 33572" at bounding box center [352, 392] width 83 height 13
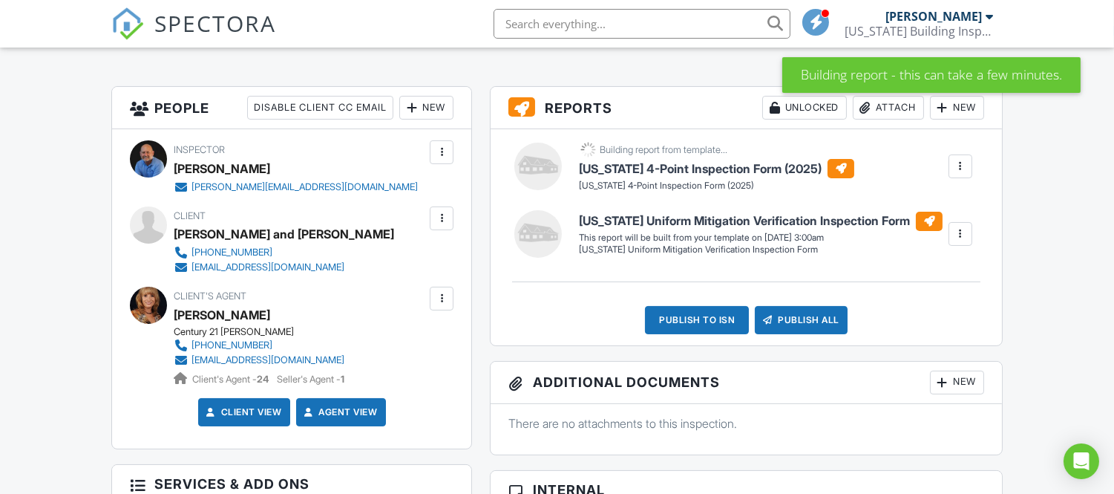
scroll to position [330, 0]
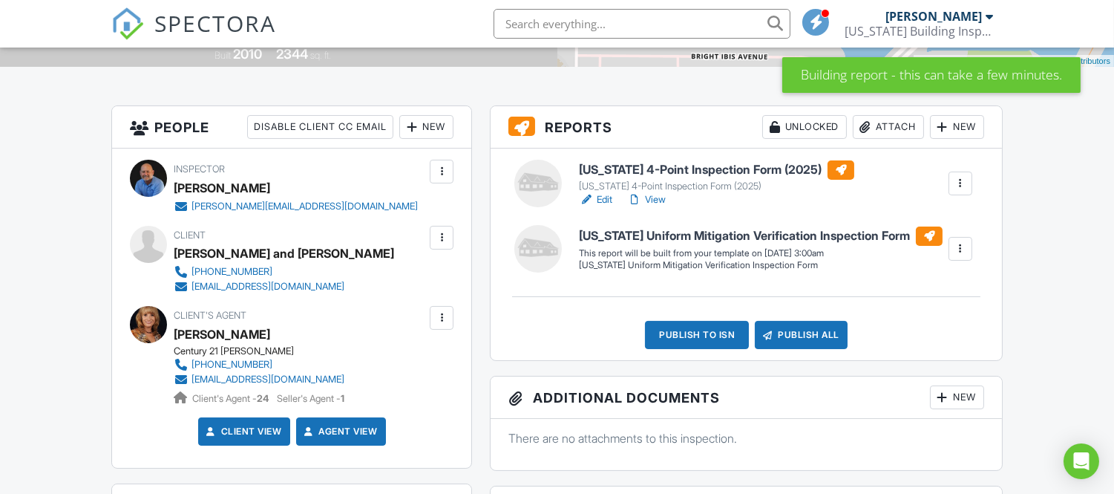
click at [963, 250] on div at bounding box center [960, 248] width 15 height 15
drag, startPoint x: 945, startPoint y: 286, endPoint x: 1034, endPoint y: 249, distance: 96.5
click at [945, 286] on div "Build Now" at bounding box center [930, 291] width 72 height 18
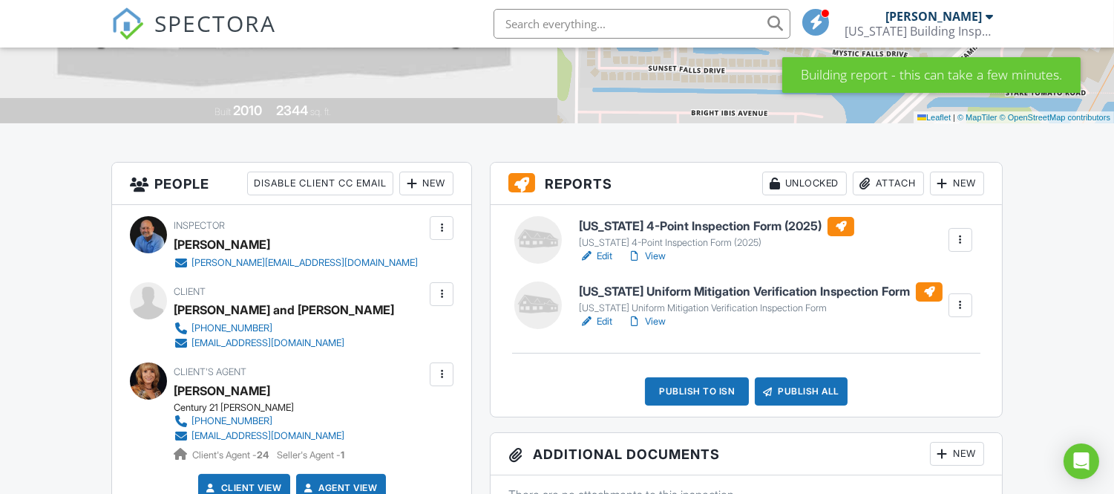
scroll to position [247, 0]
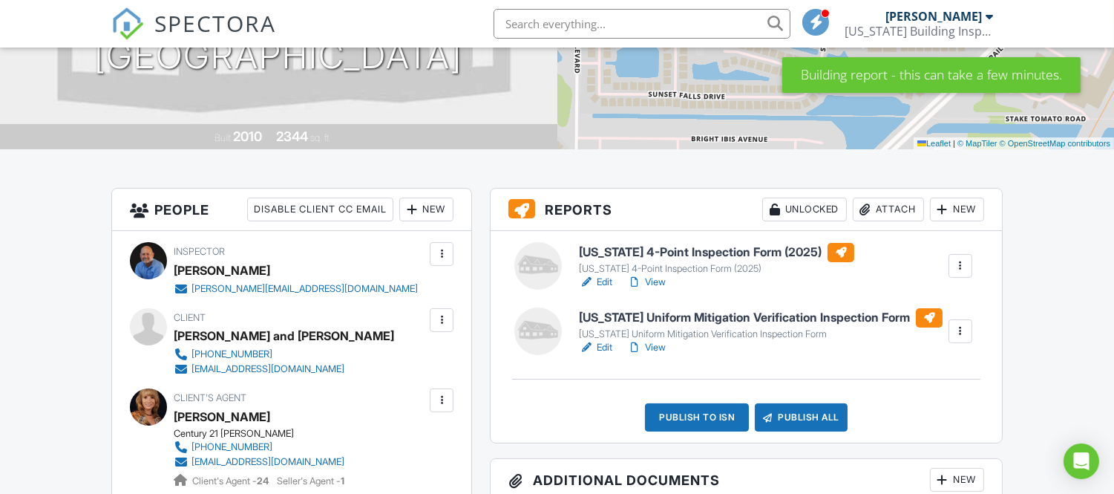
click at [591, 278] on div at bounding box center [586, 282] width 15 height 15
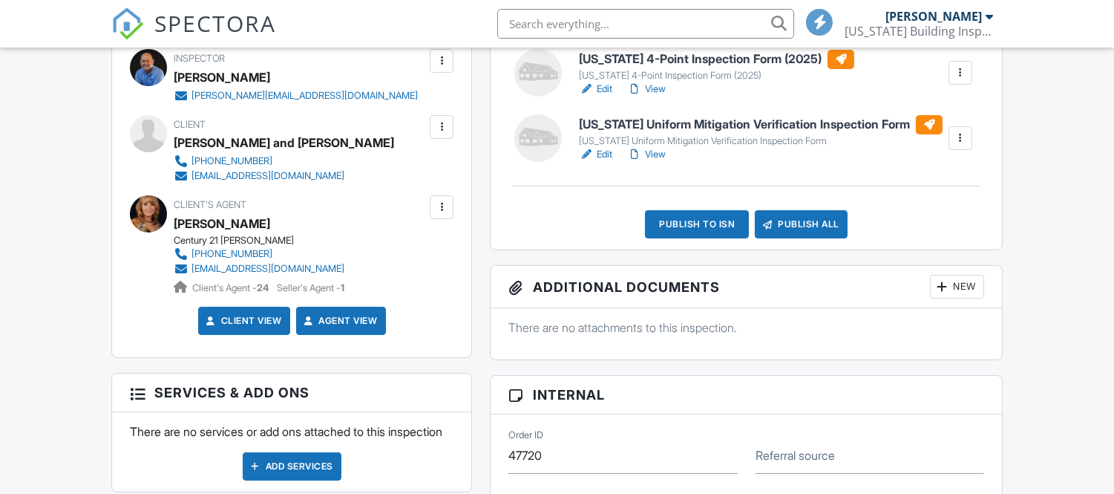
scroll to position [412, 0]
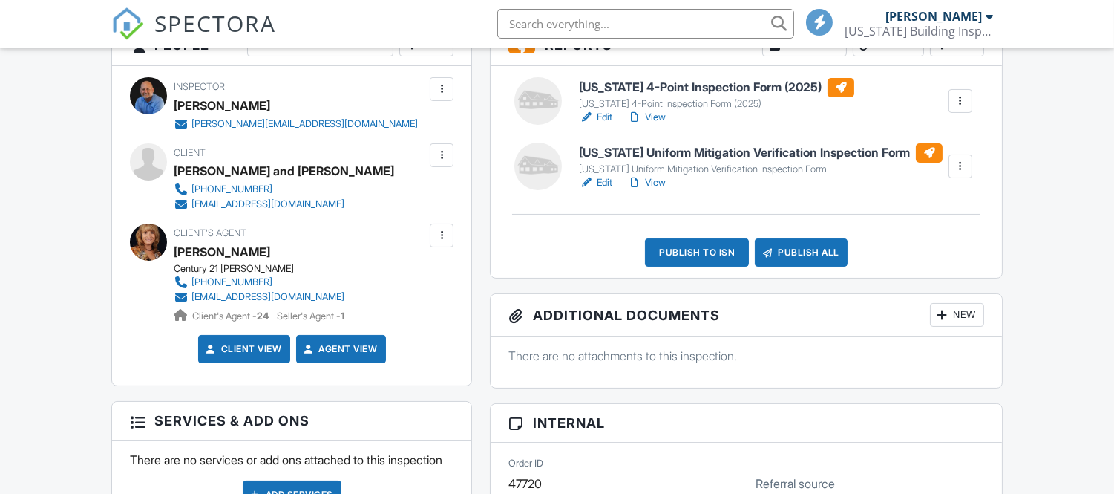
click at [600, 182] on link "Edit" at bounding box center [595, 182] width 33 height 15
